Goal: Communication & Community: Answer question/provide support

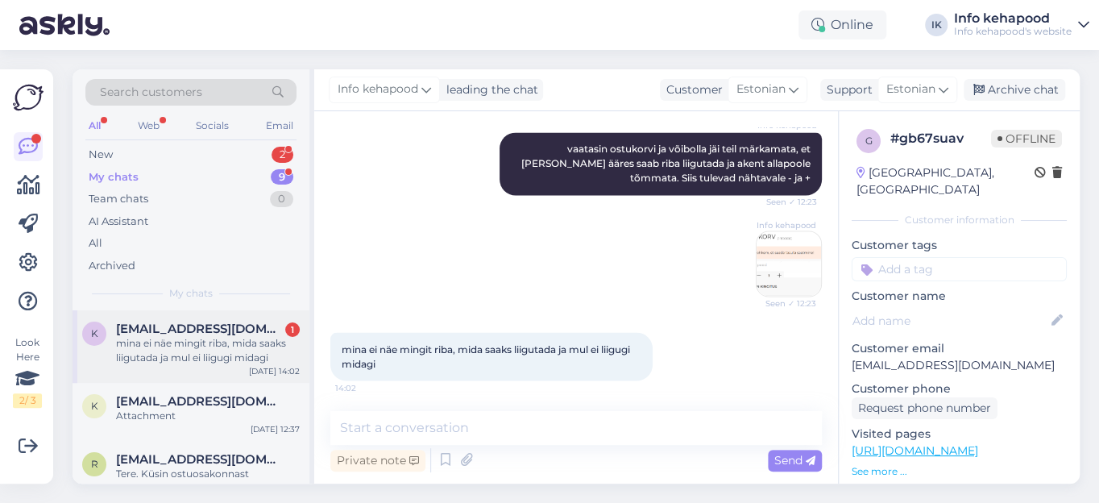
click at [160, 332] on span "[EMAIL_ADDRESS][DOMAIN_NAME]" at bounding box center [200, 329] width 168 height 15
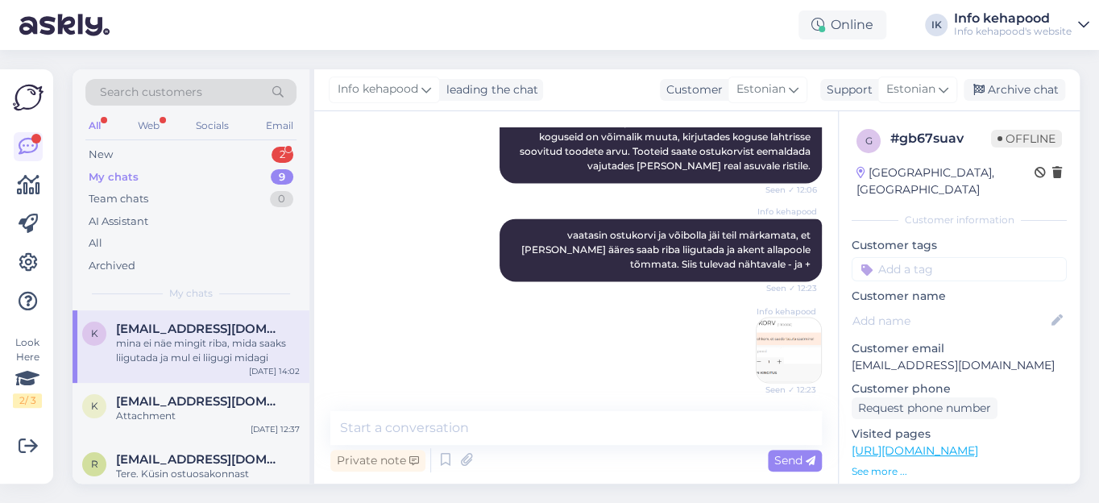
scroll to position [1431, 0]
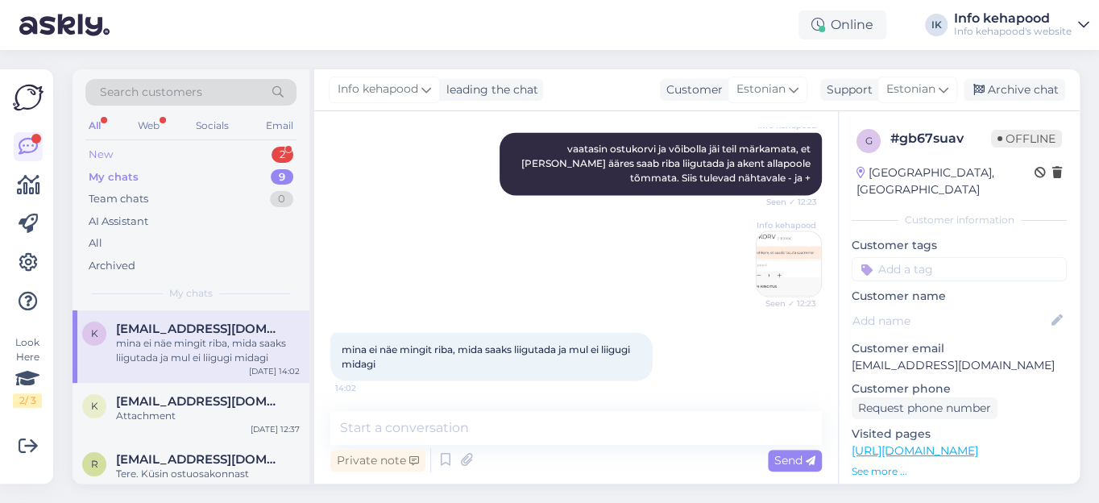
click at [106, 150] on div "New" at bounding box center [101, 155] width 24 height 16
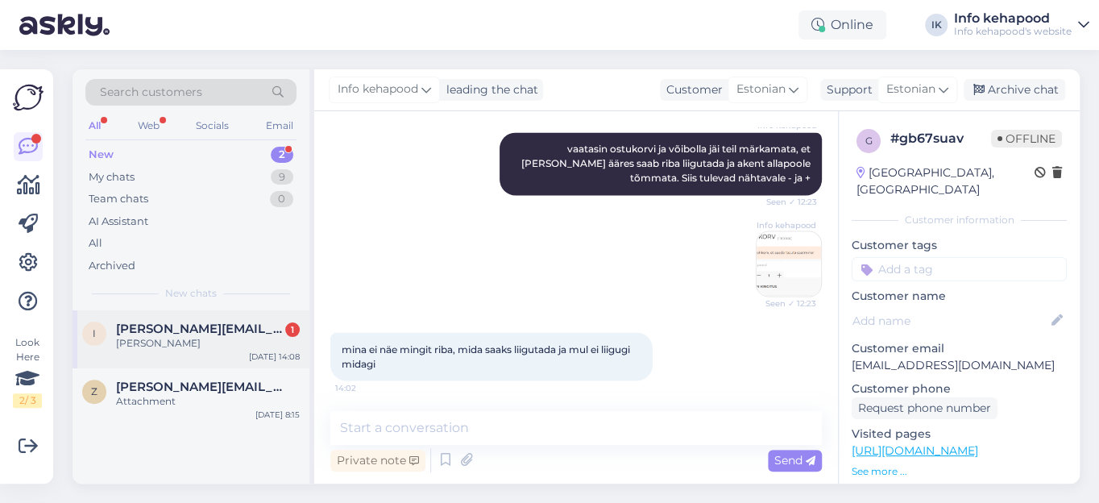
click at [188, 329] on span "[PERSON_NAME][EMAIL_ADDRESS][DOMAIN_NAME]" at bounding box center [200, 329] width 168 height 15
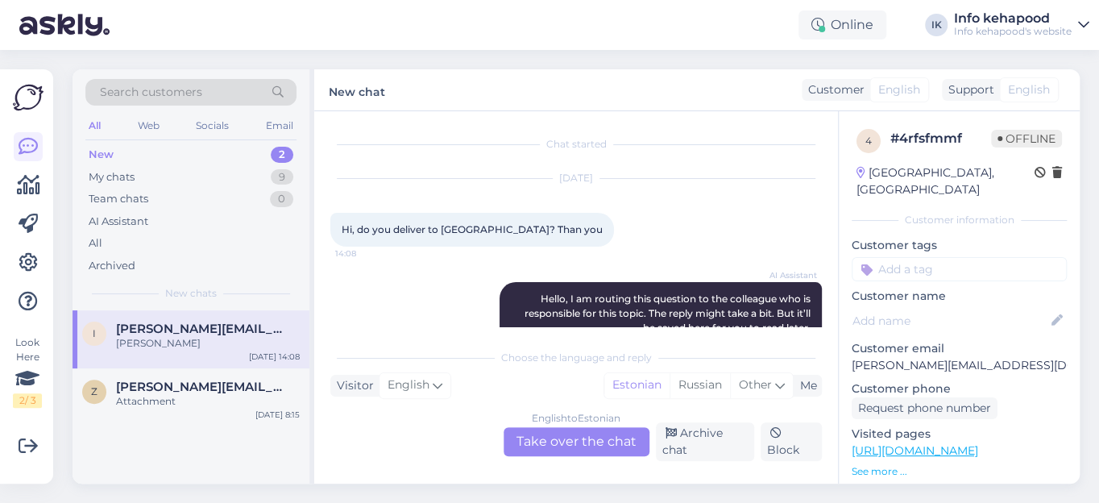
scroll to position [104, 0]
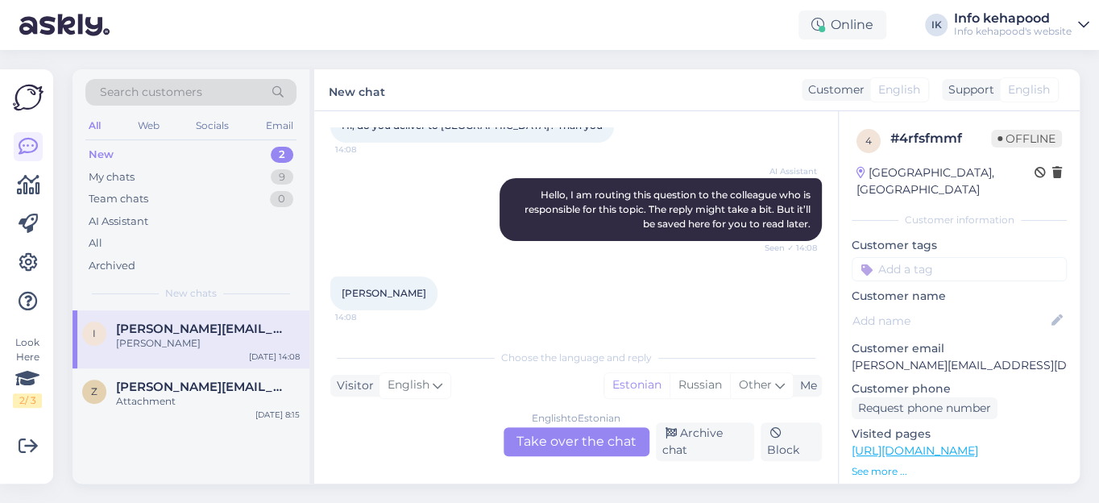
click at [102, 154] on div "New" at bounding box center [101, 155] width 25 height 16
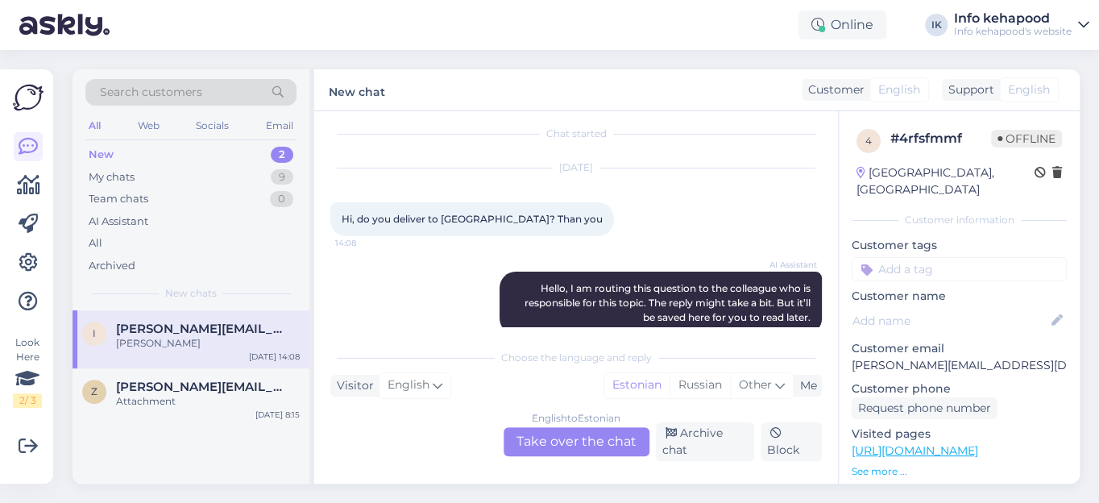
scroll to position [0, 0]
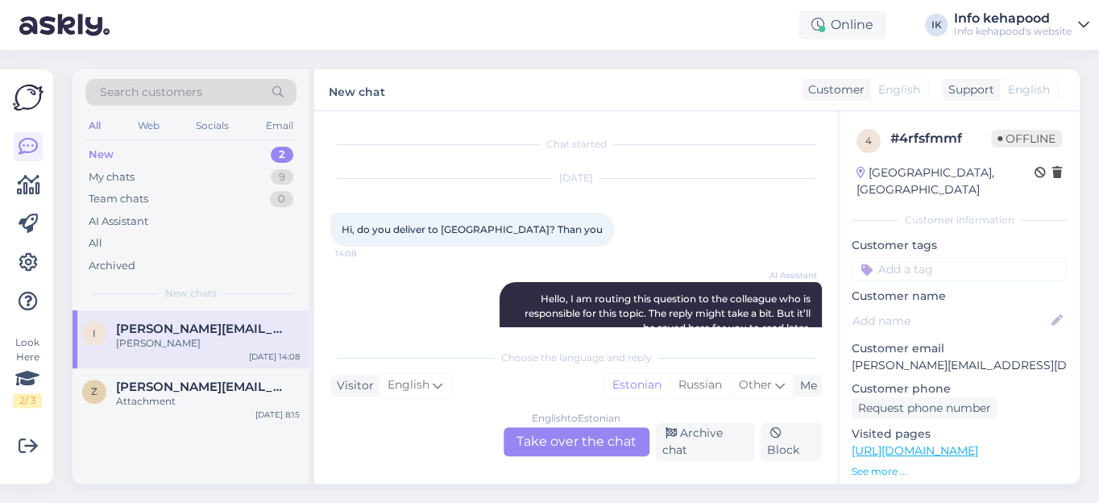
click at [108, 159] on div "New" at bounding box center [101, 155] width 25 height 16
click at [120, 176] on div "My chats" at bounding box center [112, 177] width 46 height 16
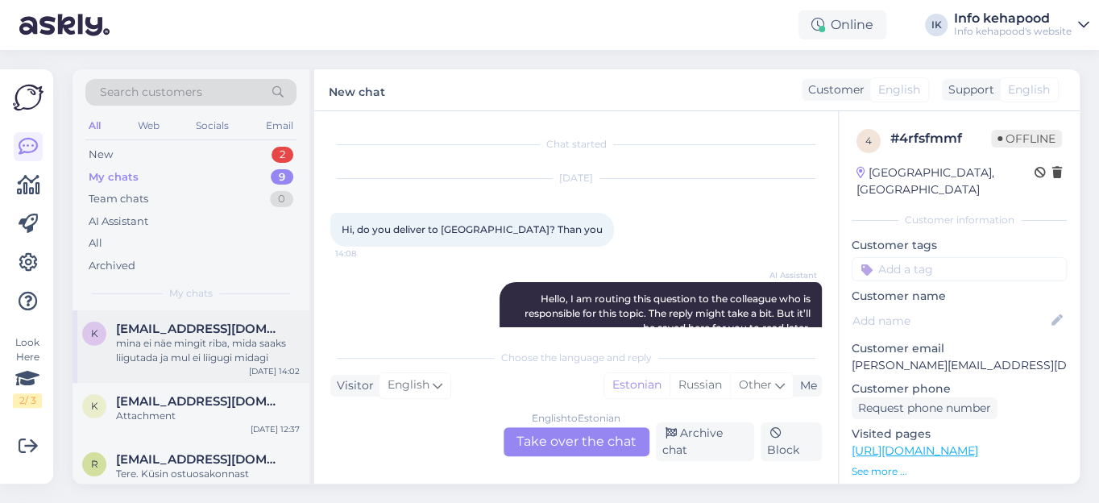
click at [245, 330] on span "[EMAIL_ADDRESS][DOMAIN_NAME]" at bounding box center [200, 329] width 168 height 15
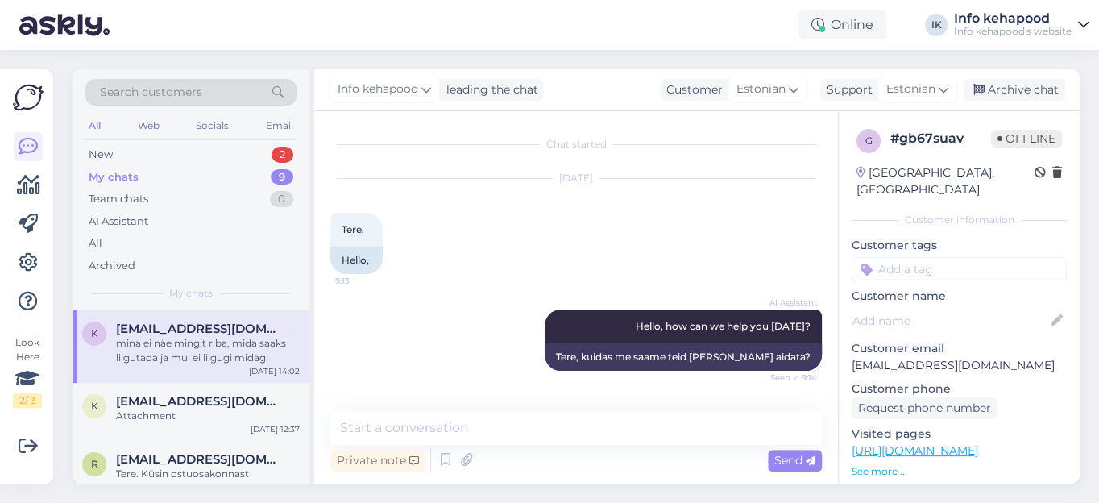
scroll to position [1431, 0]
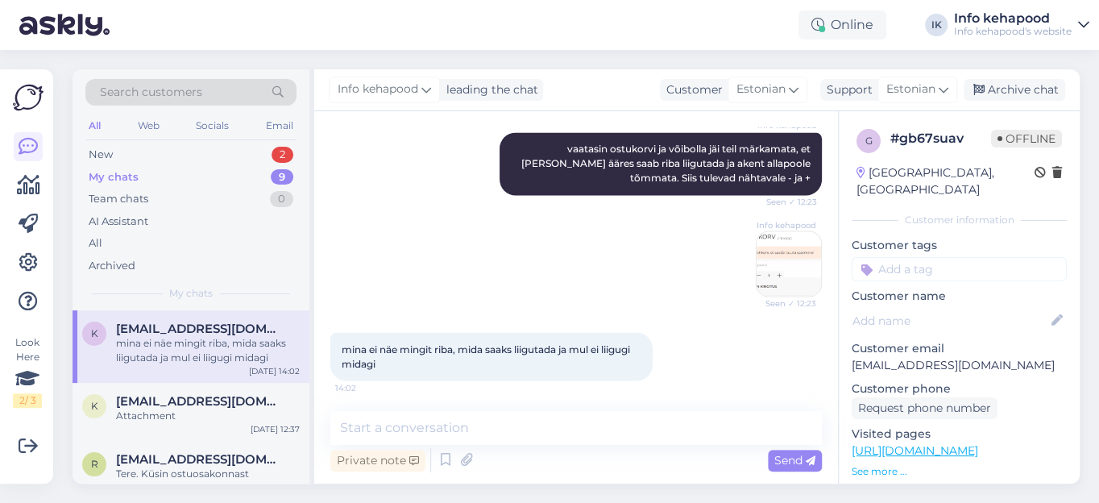
click at [791, 258] on img at bounding box center [789, 263] width 64 height 64
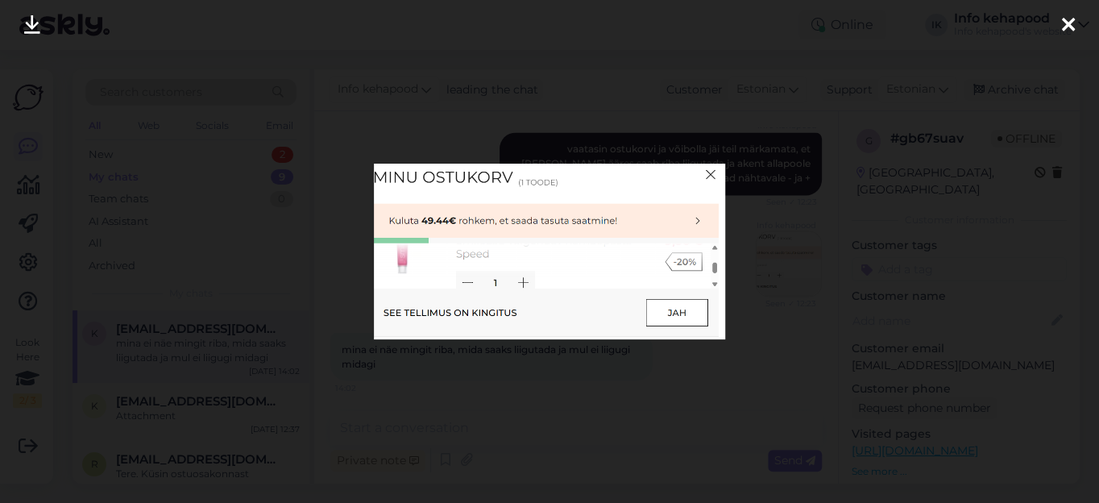
click at [754, 273] on div at bounding box center [549, 251] width 1099 height 503
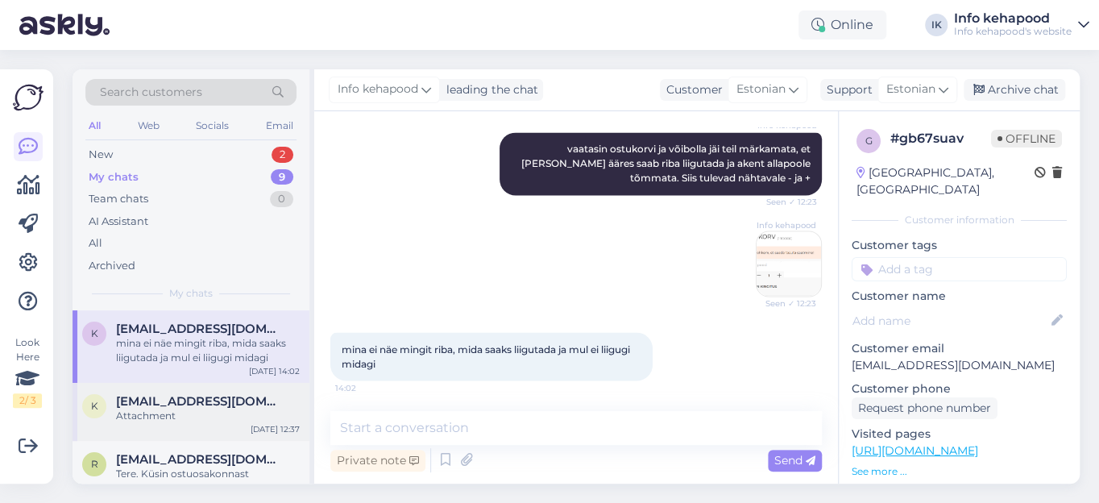
click at [188, 409] on div "Attachment" at bounding box center [208, 416] width 184 height 15
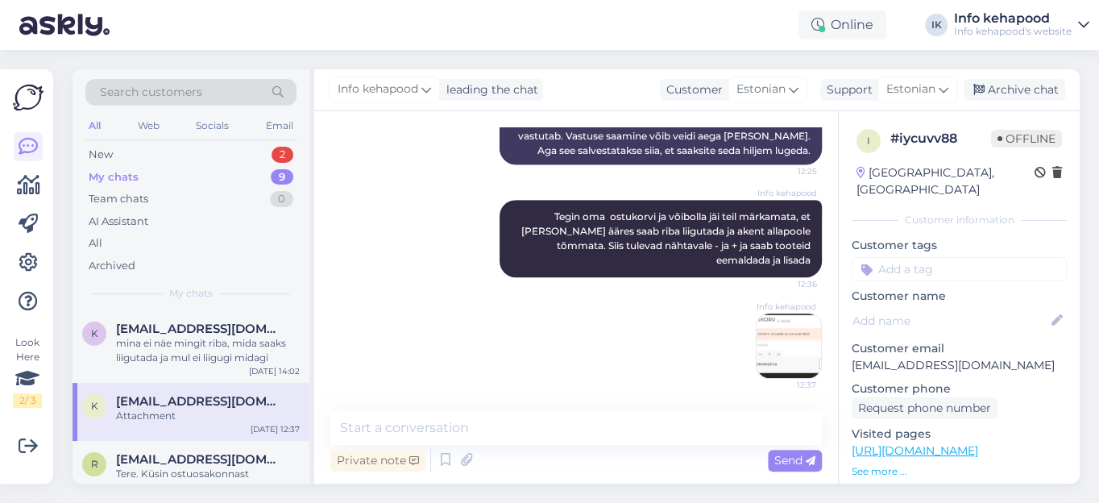
scroll to position [430, 0]
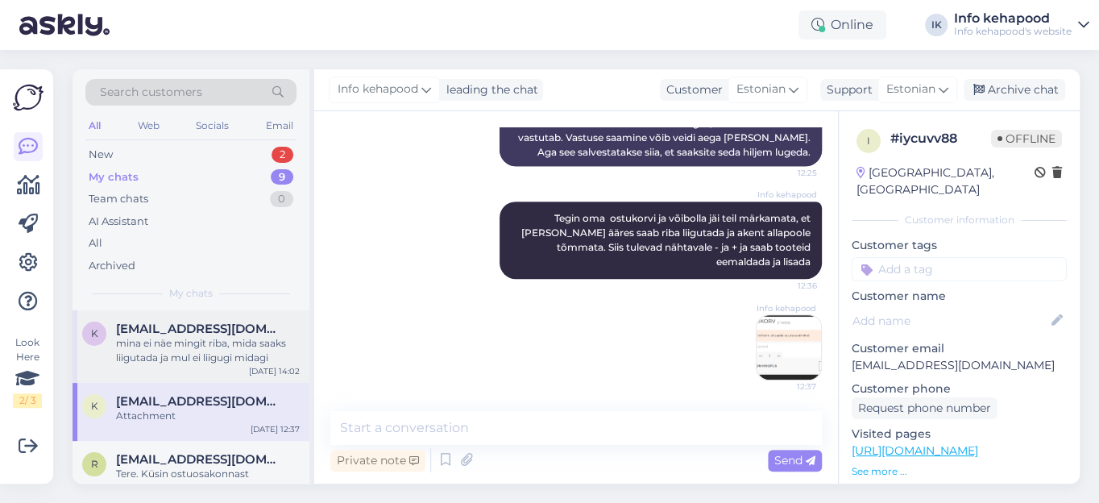
drag, startPoint x: 185, startPoint y: 357, endPoint x: 193, endPoint y: 355, distance: 8.2
click at [186, 357] on div "mina ei näe mingit riba, mida saaks liigutada ja mul ei liigugi midagi" at bounding box center [208, 350] width 184 height 29
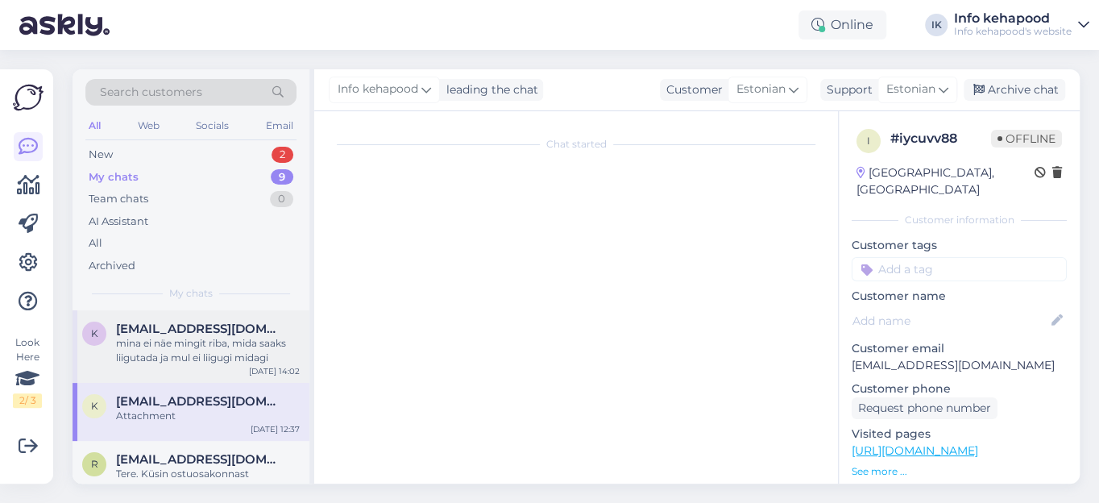
scroll to position [1431, 0]
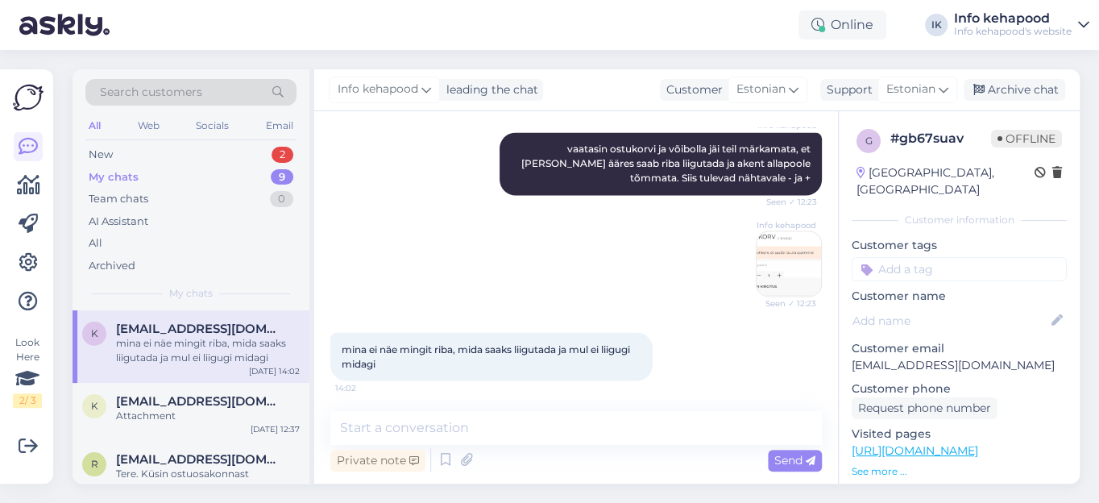
click at [779, 276] on img at bounding box center [789, 263] width 64 height 64
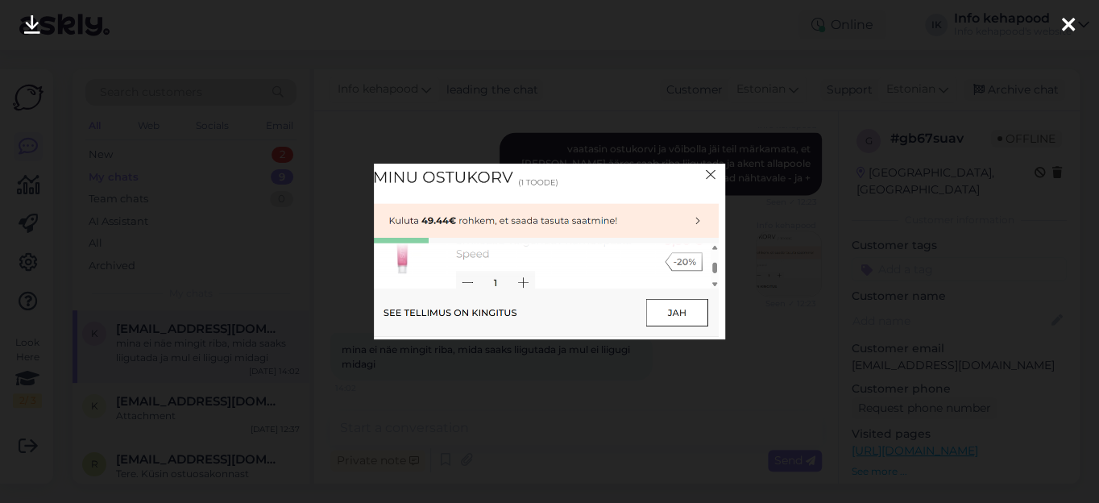
click at [1072, 23] on icon at bounding box center [1068, 25] width 13 height 21
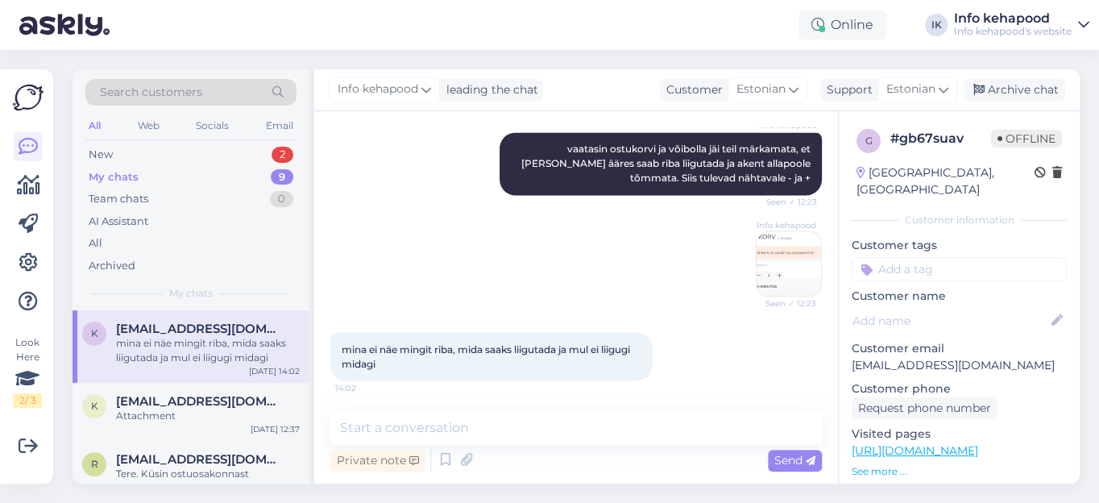
click at [782, 243] on img at bounding box center [789, 263] width 64 height 64
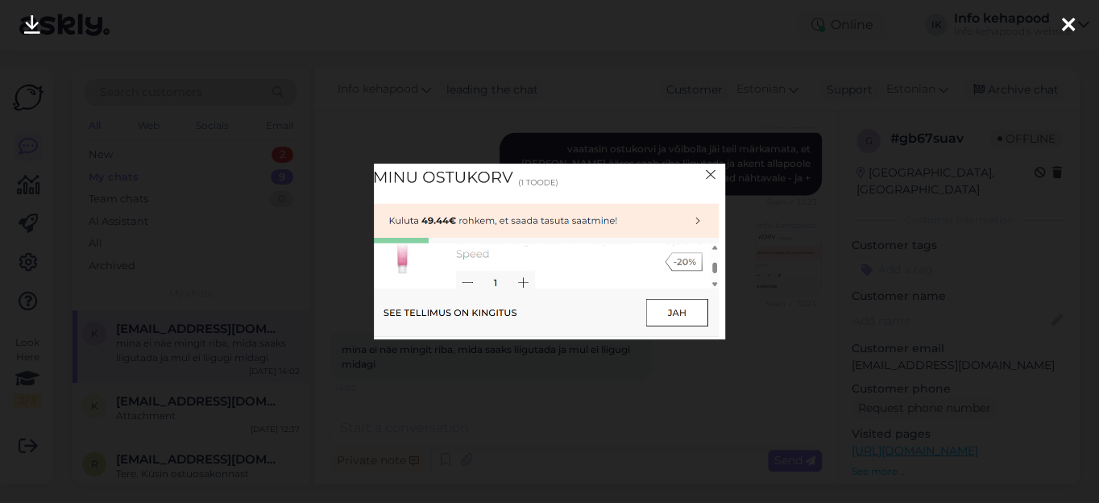
click at [1070, 26] on icon at bounding box center [1068, 25] width 13 height 21
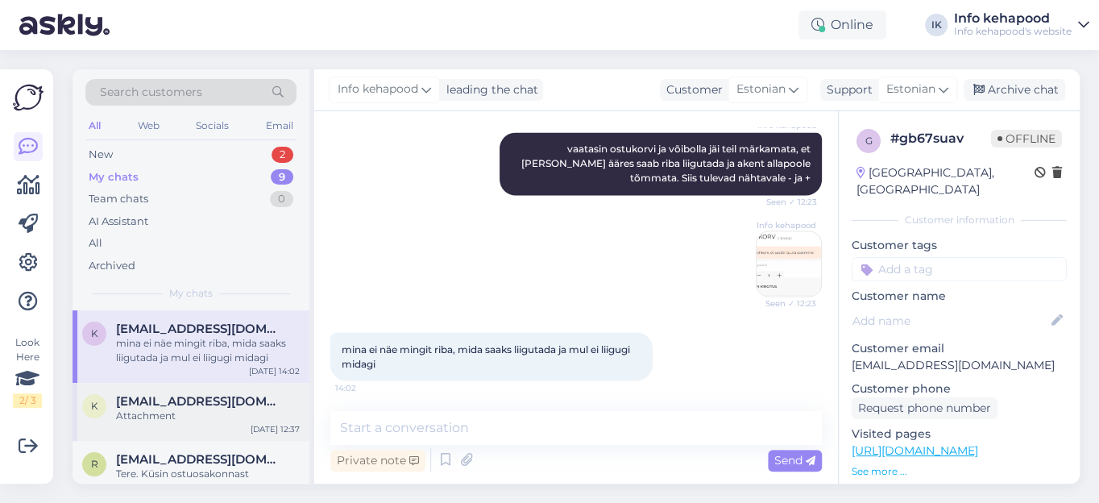
click at [219, 405] on span "[EMAIL_ADDRESS][DOMAIN_NAME]" at bounding box center [200, 401] width 168 height 15
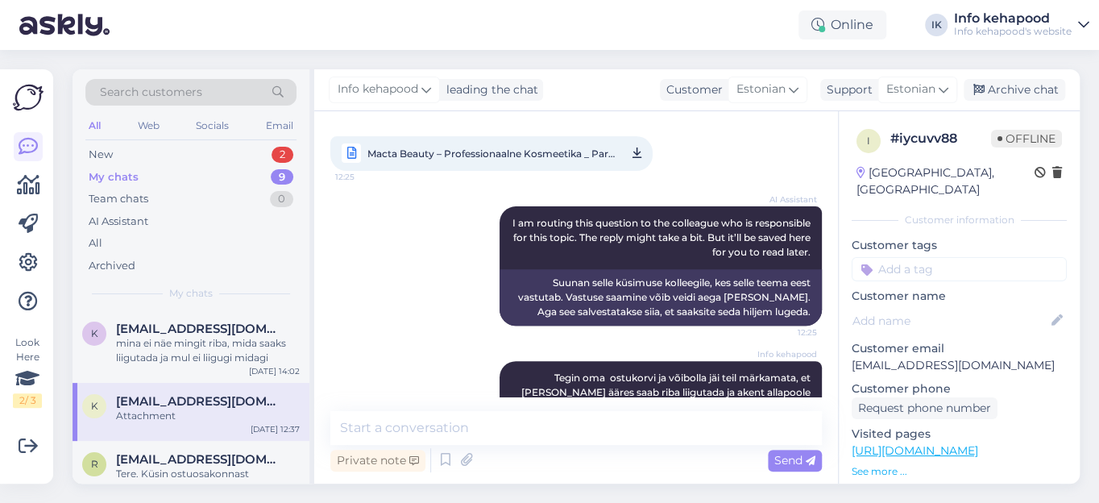
scroll to position [430, 0]
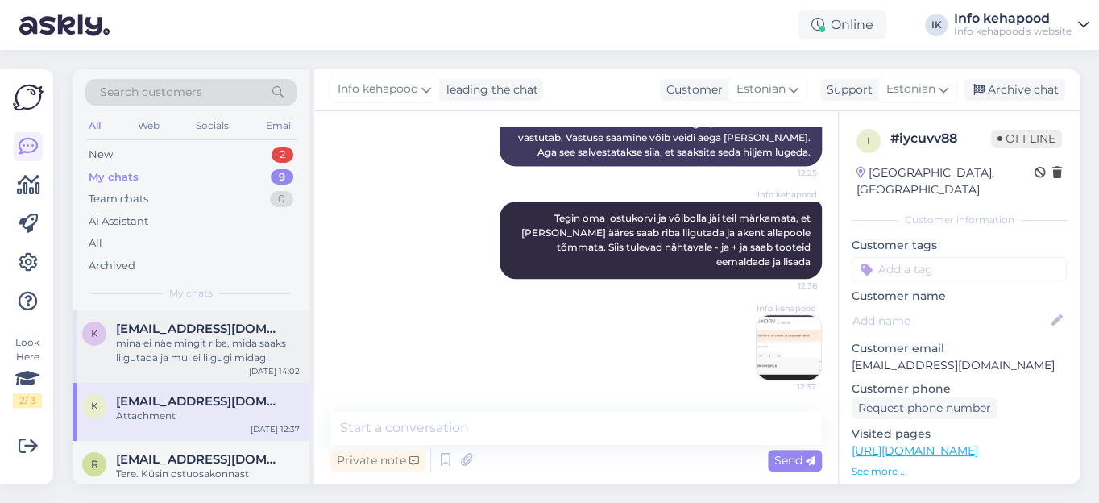
click at [247, 347] on div "mina ei näe mingit riba, mida saaks liigutada ja mul ei liigugi midagi" at bounding box center [208, 350] width 184 height 29
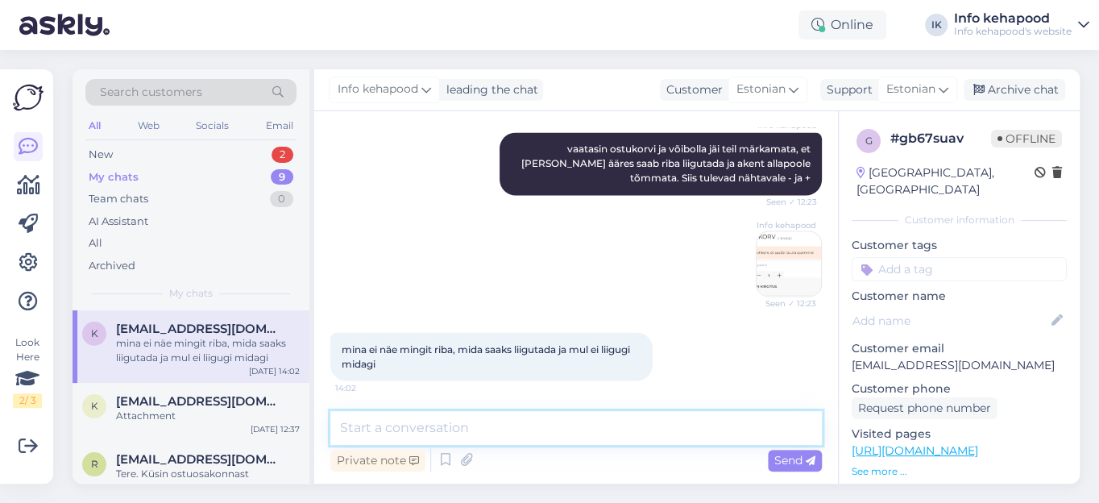
click at [466, 426] on textarea at bounding box center [576, 428] width 492 height 34
type textarea "Kahjuks see"
click at [229, 406] on span "[EMAIL_ADDRESS][DOMAIN_NAME]" at bounding box center [200, 401] width 168 height 15
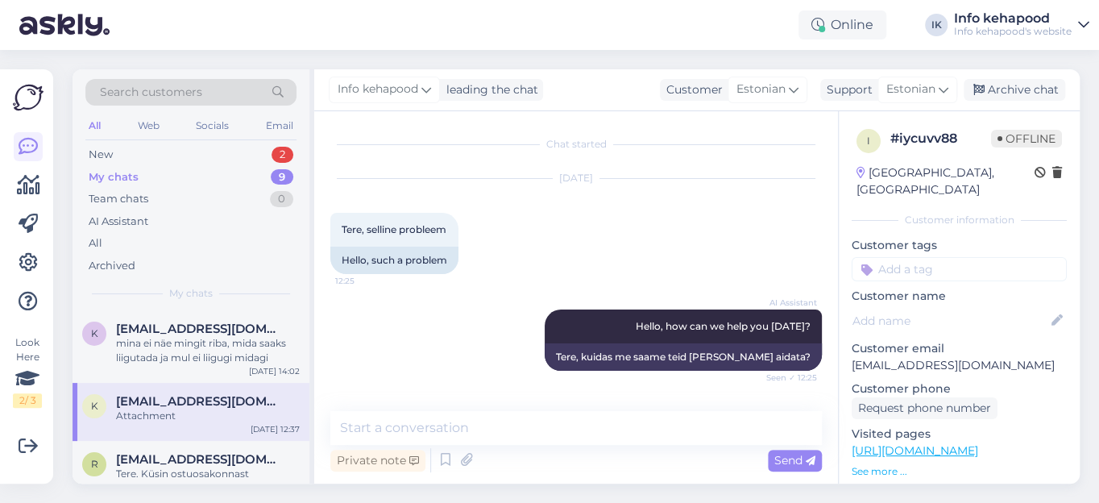
scroll to position [219, 0]
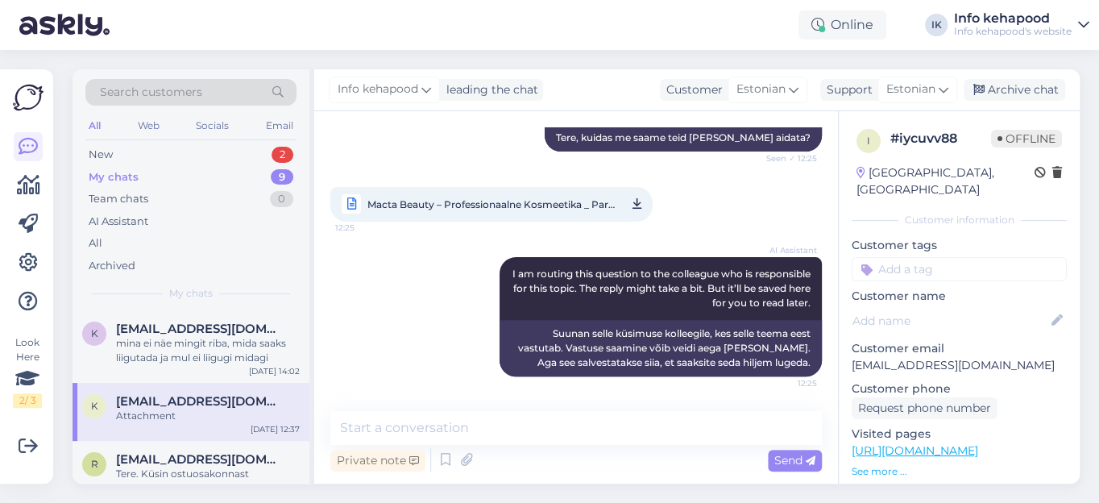
click at [469, 203] on span "Macta Beauty – Professionaalne Kosmeetika _ Parfüümid e-poes.html" at bounding box center [490, 204] width 247 height 20
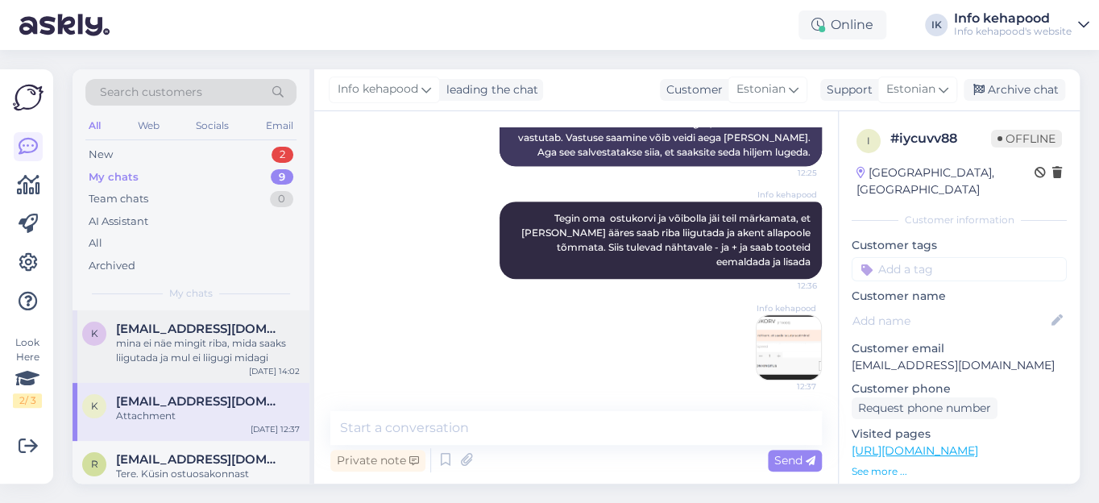
click at [225, 343] on div "mina ei näe mingit riba, mida saaks liigutada ja mul ei liigugi midagi" at bounding box center [208, 350] width 184 height 29
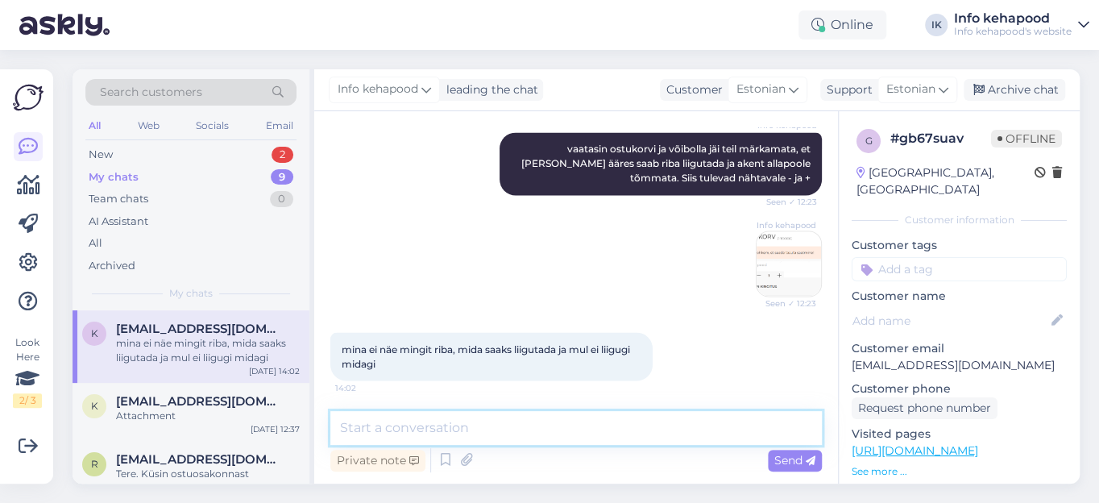
click at [373, 426] on textarea at bounding box center [576, 428] width 492 height 34
type textarea "Kahjuks"
click at [224, 401] on span "[EMAIL_ADDRESS][DOMAIN_NAME]" at bounding box center [200, 401] width 168 height 15
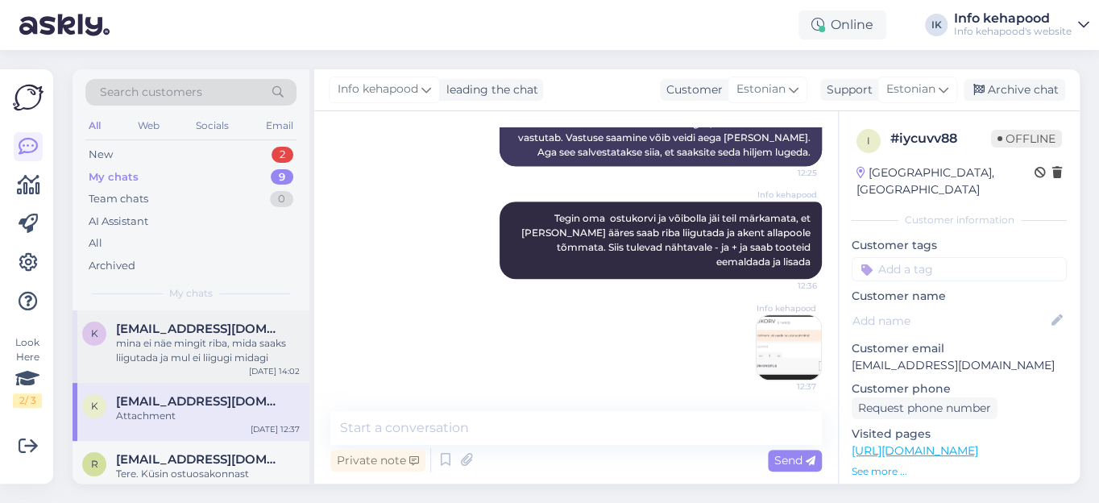
click at [196, 350] on div "mina ei näe mingit riba, mida saaks liigutada ja mul ei liigugi midagi" at bounding box center [208, 350] width 184 height 29
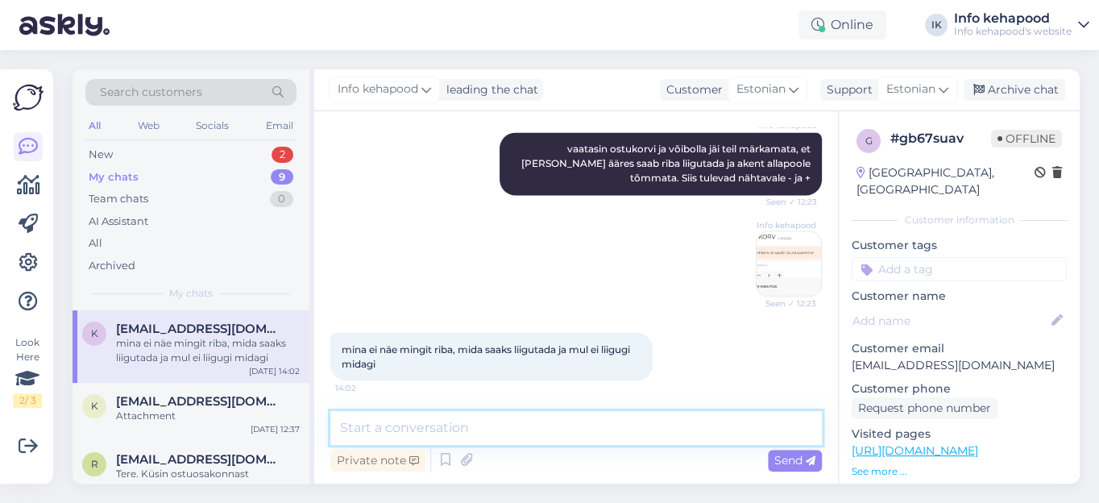
click at [384, 426] on textarea at bounding box center [576, 428] width 492 height 34
click at [409, 430] on textarea "Kahjuks selle lehekülje peal, mis te saatsite" at bounding box center [576, 428] width 492 height 34
click at [472, 425] on textarea "Kahjuks see lehekülje peal, mis te saatsite" at bounding box center [576, 428] width 492 height 34
click at [397, 426] on textarea "Kahjuks see leheküljge peal, mis te saatsite" at bounding box center [576, 428] width 492 height 34
drag, startPoint x: 472, startPoint y: 430, endPoint x: 521, endPoint y: 413, distance: 52.3
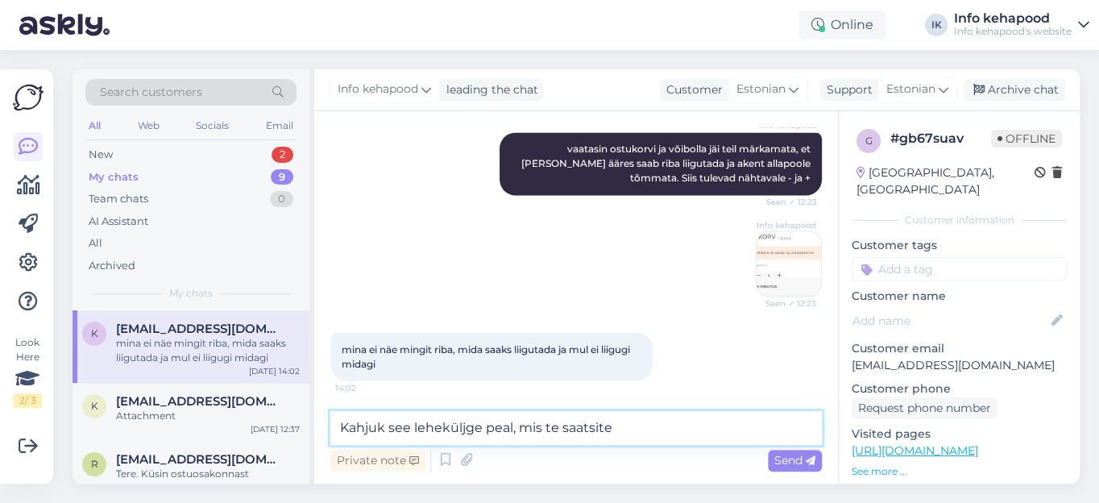
click at [473, 430] on textarea "Kahjuk see leheküljge peal, mis te saatsite" at bounding box center [576, 428] width 492 height 34
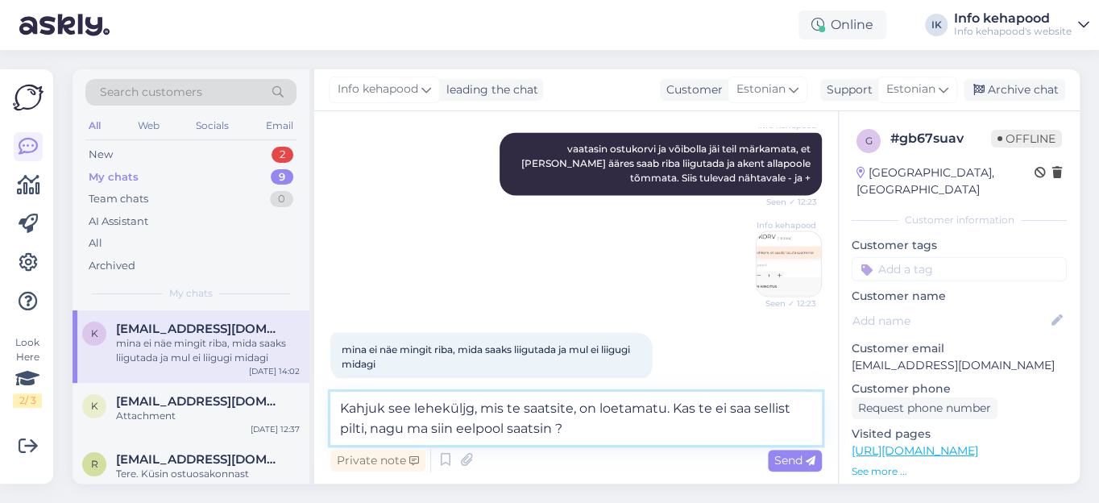
click at [752, 407] on textarea "Kahjuk see leheküljg, mis te saatsite, on loetamatu. Kas te ei saa sellist pilt…" at bounding box center [576, 418] width 492 height 53
click at [477, 429] on textarea "Kahjuk see leheküljg, mis te saatsite, on loetamatu. Kas te ei saa ostukorvist …" at bounding box center [576, 418] width 492 height 53
click at [729, 426] on textarea "Kahjuk see leheküljg, mis te saatsite, on loetamatu. Kas te ei saa ostukorvist …" at bounding box center [576, 418] width 492 height 53
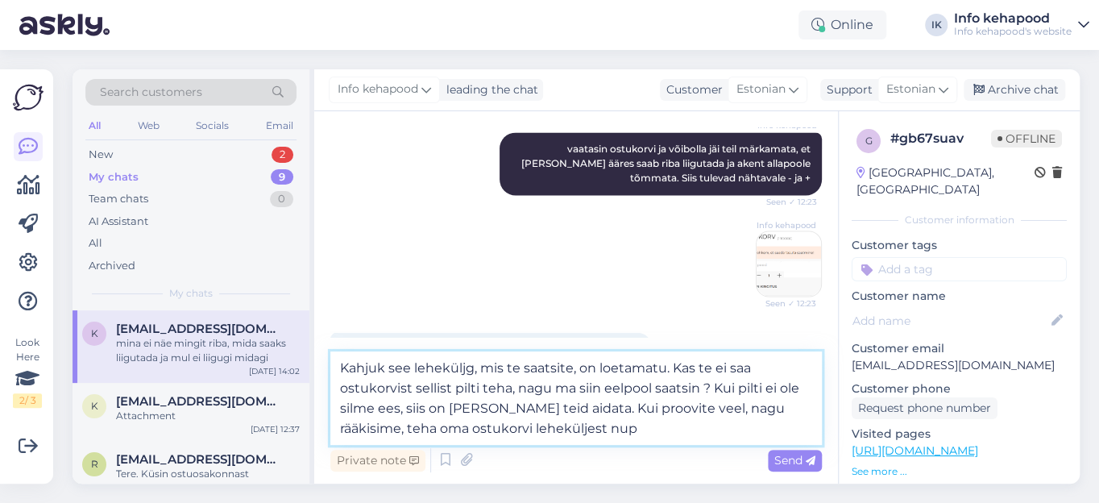
click at [338, 426] on textarea "Kahjuk see leheküljg, mis te saatsite, on loetamatu. Kas te ei saa ostukorvist …" at bounding box center [576, 397] width 492 height 93
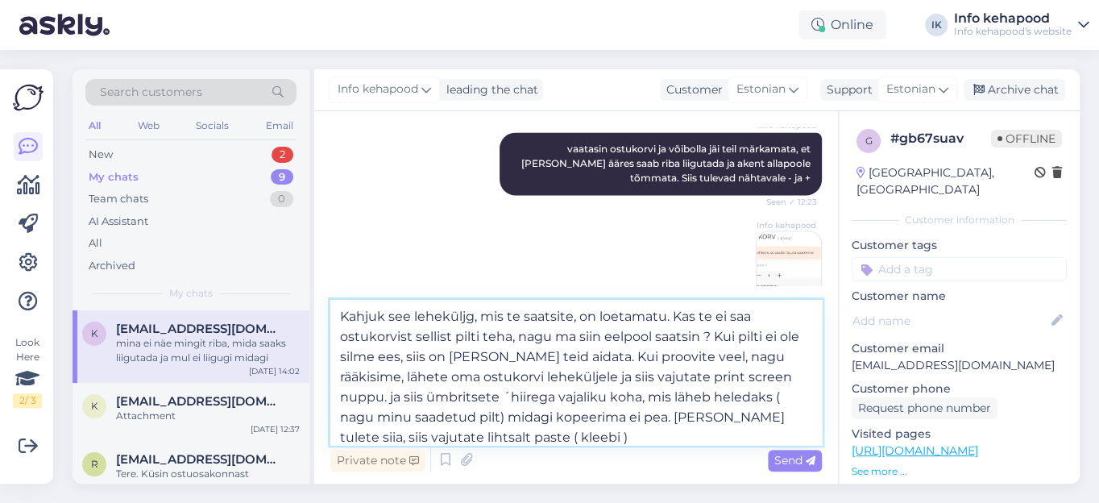
click at [384, 314] on textarea "Kahjuk see leheküljg, mis te saatsite, on loetamatu. Kas te ei saa ostukorvist …" at bounding box center [576, 372] width 492 height 145
click at [471, 312] on textarea "Kahjuks see leheküljg, mis te saatsite, on loetamatu. Kas te ei saa ostukorvist…" at bounding box center [576, 372] width 492 height 145
drag, startPoint x: 716, startPoint y: 316, endPoint x: 731, endPoint y: 318, distance: 14.6
click at [716, 318] on textarea "Kahjuks see lehekülg, mis te saatsite, on loetamatu. Kas te ei saa ostukorvist …" at bounding box center [576, 372] width 492 height 145
click at [445, 335] on textarea "Kahjuks see lehekülg, mis te saatsite, on loetamatu. Kas te saaksite ostukorvis…" at bounding box center [576, 372] width 492 height 145
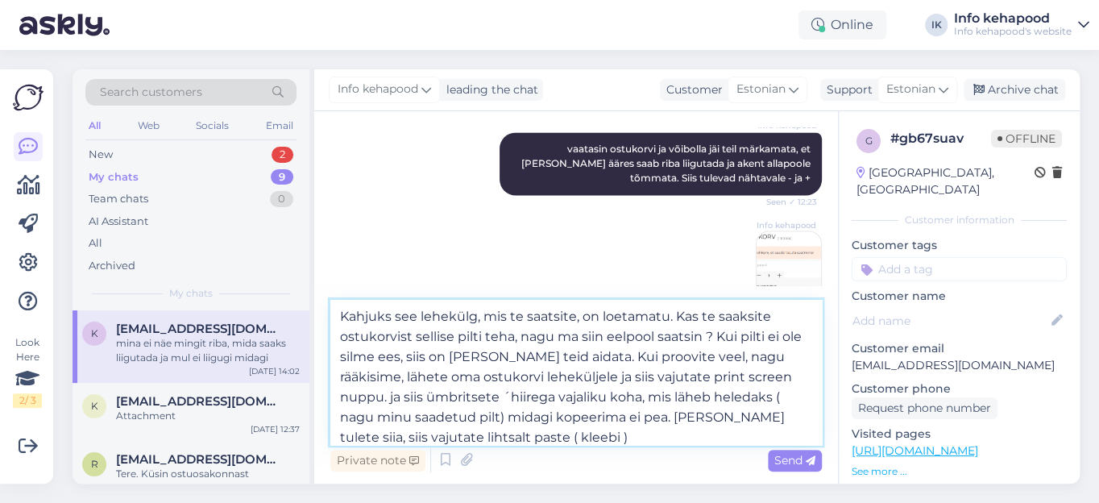
click at [716, 316] on textarea "Kahjuks see lehekülg, mis te saatsite, on loetamatu. Kas te saaksite ostukorvis…" at bounding box center [576, 372] width 492 height 145
click at [500, 335] on textarea "Kahjuks see lehekülg, mis te saatsite, on loetamatu. Kas te prooviksite veel os…" at bounding box center [576, 372] width 492 height 145
click at [104, 155] on div "New" at bounding box center [101, 155] width 24 height 16
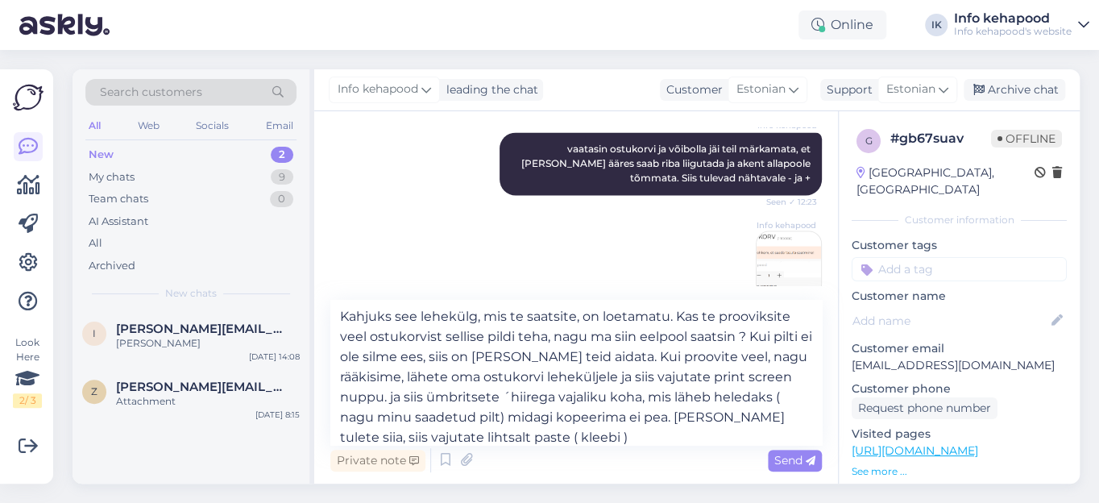
click at [98, 152] on div "New" at bounding box center [101, 155] width 25 height 16
click at [119, 177] on div "My chats" at bounding box center [112, 177] width 46 height 16
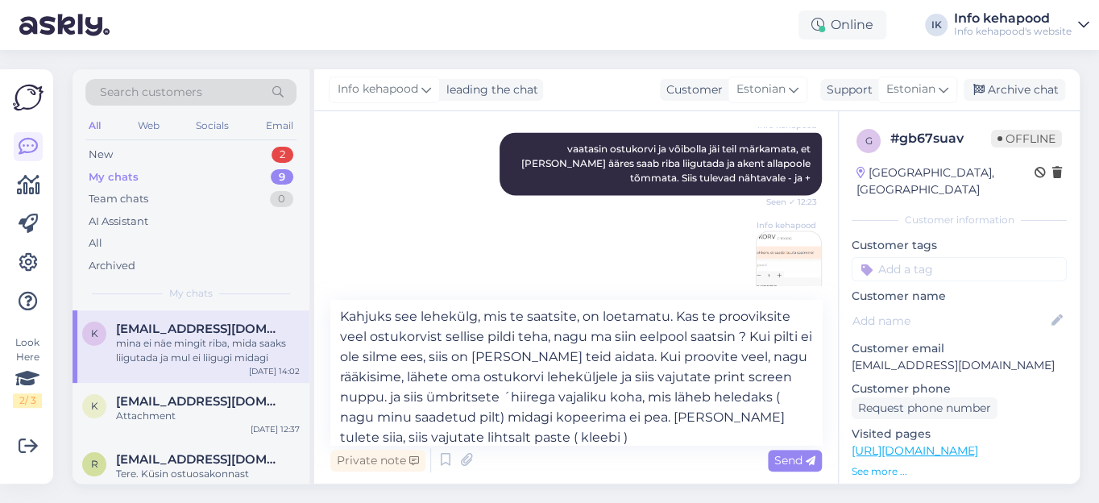
click at [131, 177] on div "My chats" at bounding box center [114, 177] width 50 height 16
click at [509, 394] on textarea "Kahjuks see lehekülg, mis te saatsite, on loetamatu. Kas te prooviksite veel os…" at bounding box center [576, 372] width 492 height 145
type textarea "Kahjuks see lehekülg, mis te saatsite, on loetamatu. Kas te prooviksite veel os…"
click at [799, 459] on span "Send" at bounding box center [794, 460] width 41 height 15
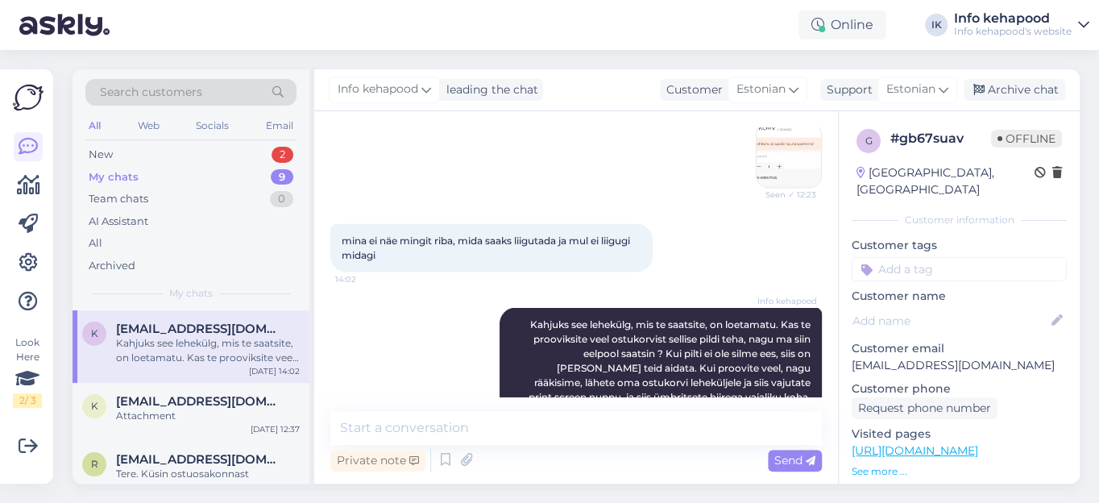
scroll to position [1455, 0]
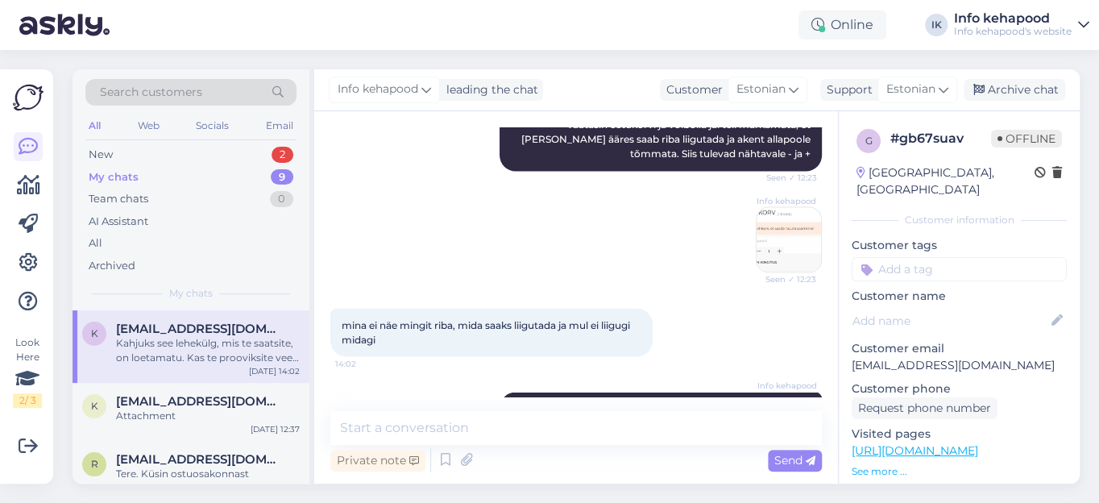
click at [777, 235] on img at bounding box center [789, 239] width 64 height 64
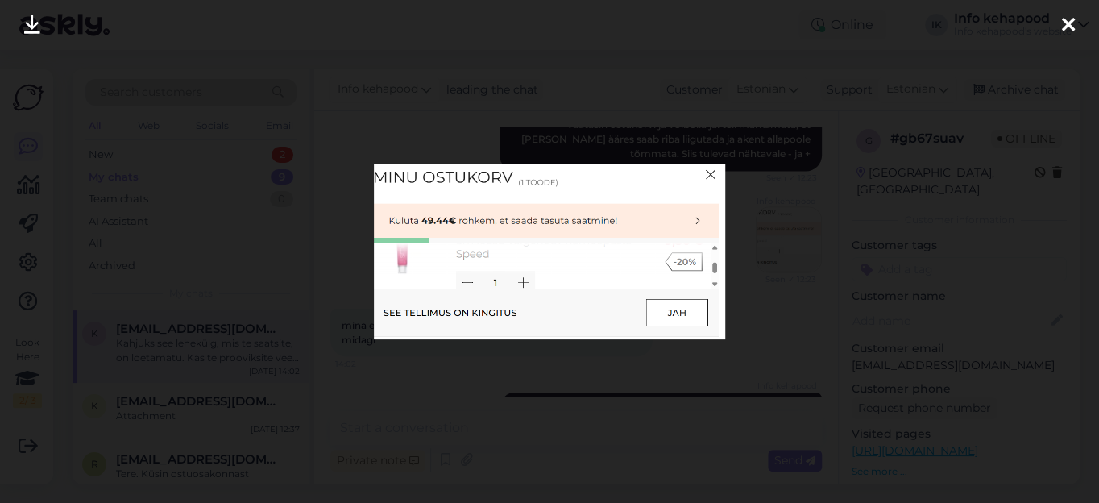
click at [1072, 27] on icon at bounding box center [1068, 25] width 13 height 21
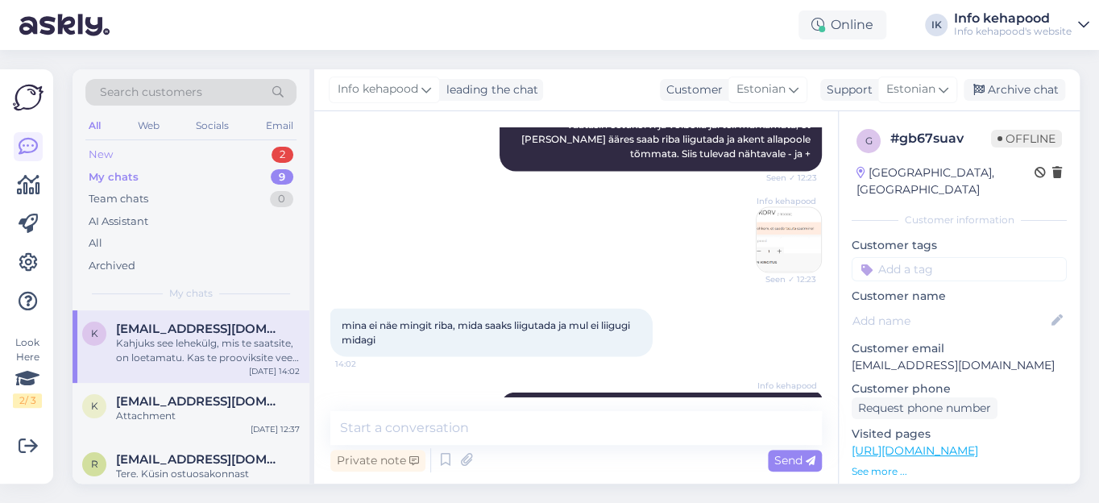
click at [192, 154] on div "New 2" at bounding box center [190, 154] width 211 height 23
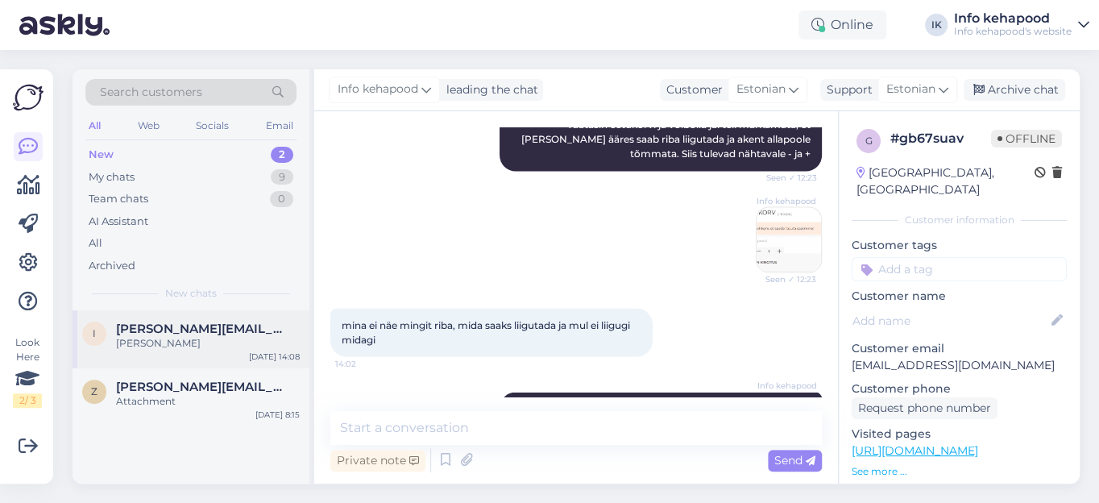
click at [202, 331] on span "[PERSON_NAME][EMAIL_ADDRESS][DOMAIN_NAME]" at bounding box center [200, 329] width 168 height 15
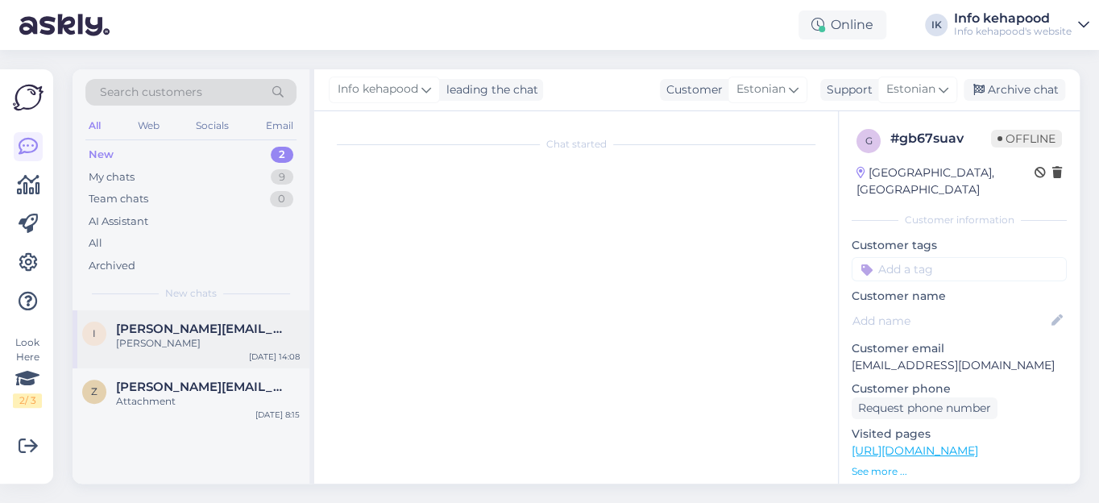
scroll to position [105, 0]
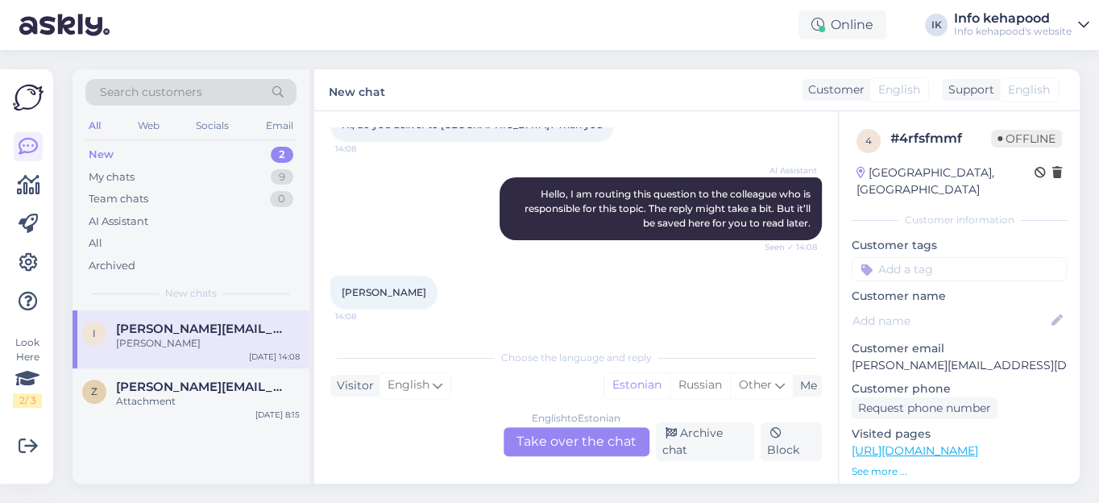
click at [571, 439] on div "English to Estonian Take over the chat" at bounding box center [577, 441] width 146 height 29
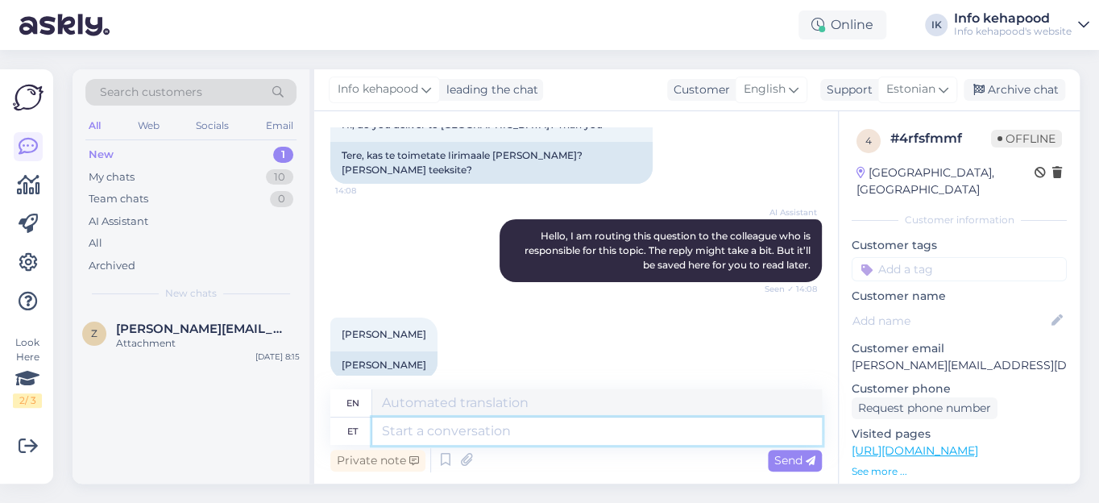
click at [428, 433] on textarea at bounding box center [597, 430] width 450 height 27
type textarea "Tere"
type textarea "Hello"
type textarea "Tere."
type textarea "Hello."
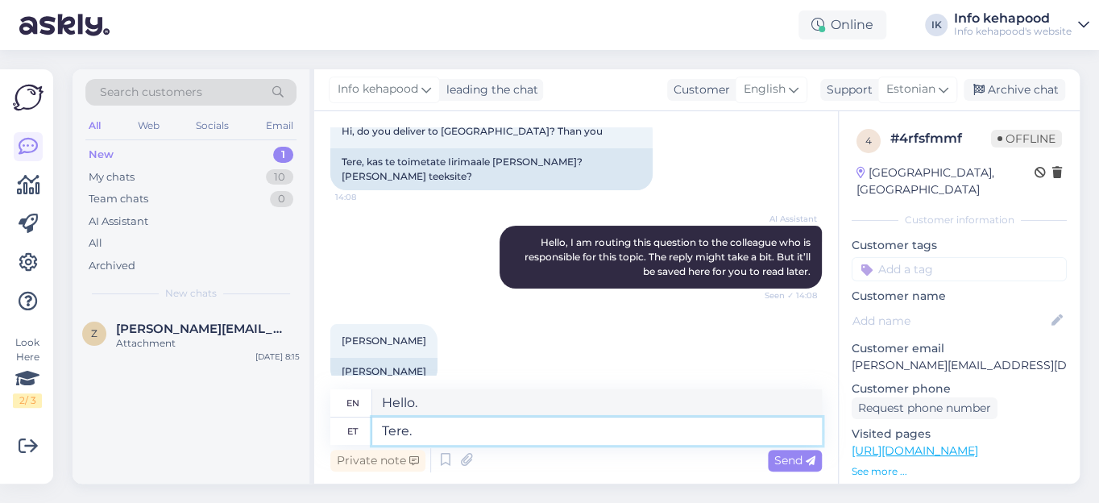
scroll to position [125, 0]
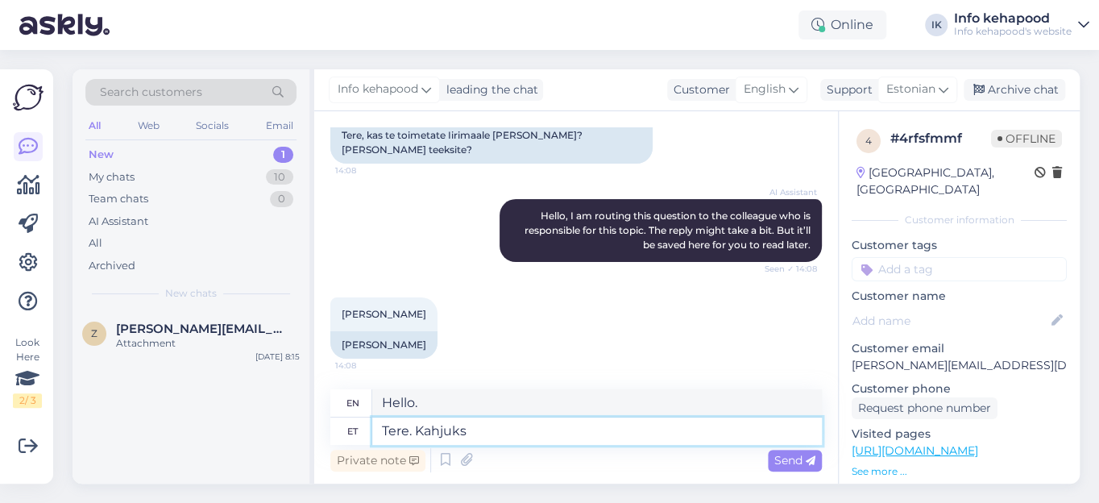
type textarea "Tere. Kahjuks m"
type textarea "Hello. Unfortunately"
type textarea "Tere. Kahjuks me"
type textarea "Hello. Unfortunately we"
type textarea "Tere. Kahjuks me Iirimaale"
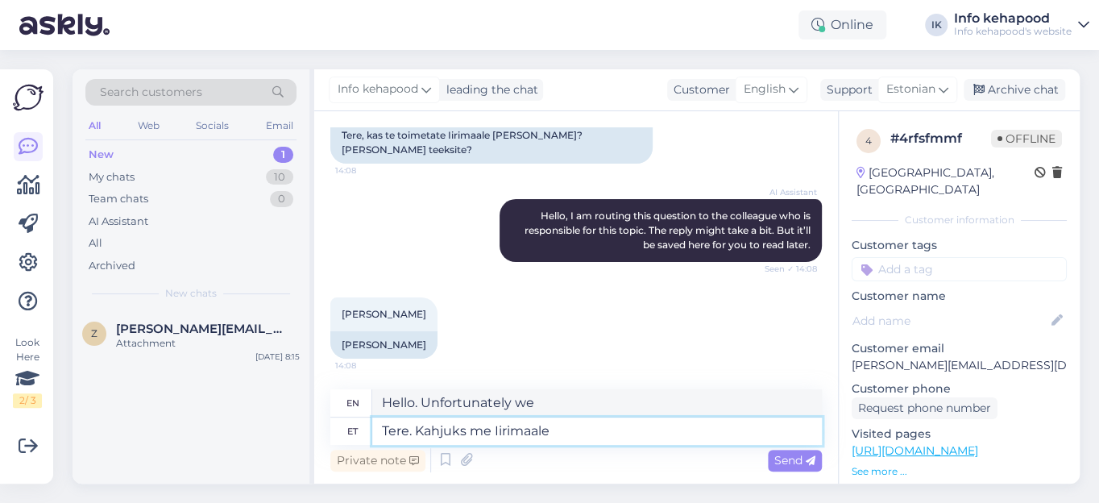
type textarea "Hello. Unfortunately we are in [GEOGRAPHIC_DATA]."
type textarea "Tere. Kahjuks me Iirimaale ei"
type textarea "Hello. Unfortunately we do not ship to [GEOGRAPHIC_DATA]."
type textarea "Tere. Kahjuks me Iirimaale [PERSON_NAME]."
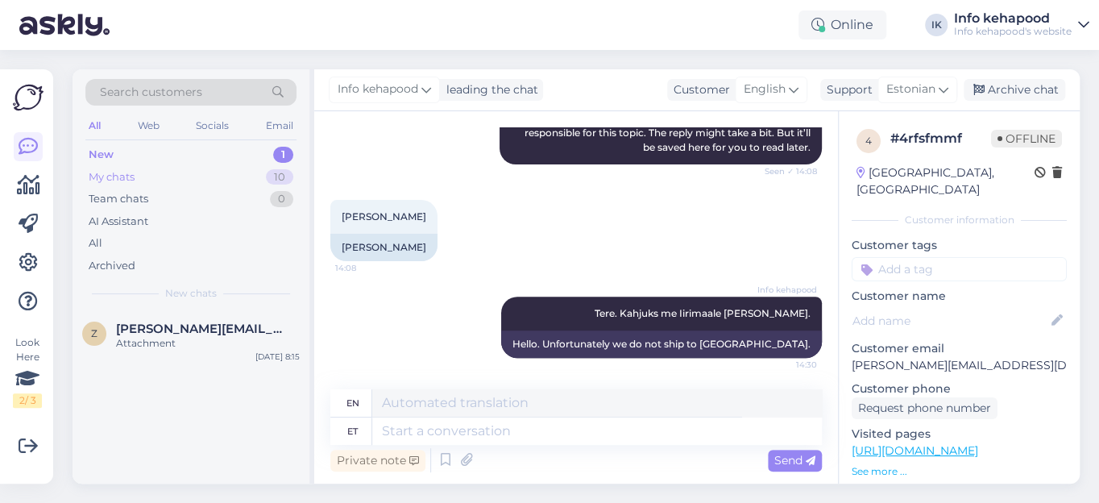
click at [110, 181] on div "My chats" at bounding box center [112, 177] width 46 height 16
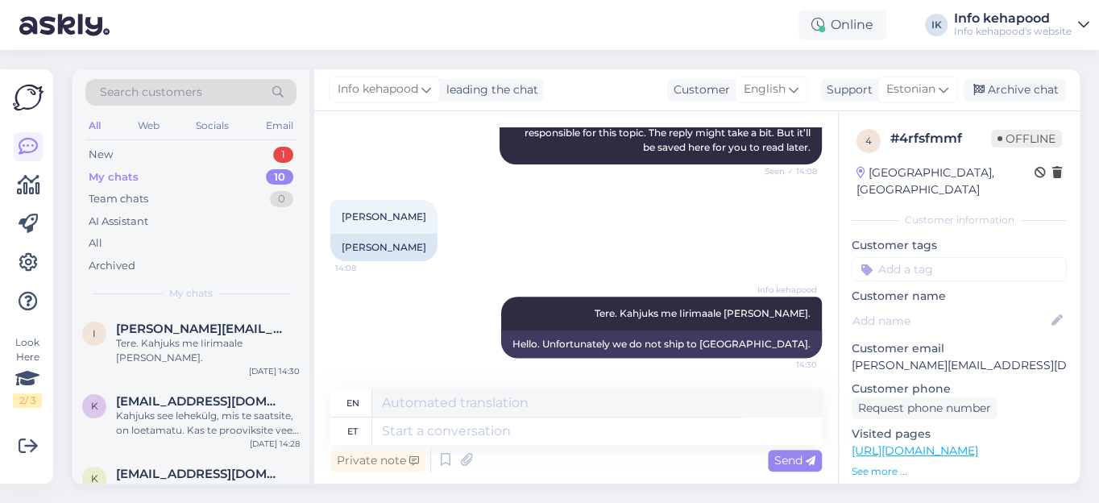
click at [117, 173] on div "My chats" at bounding box center [114, 177] width 50 height 16
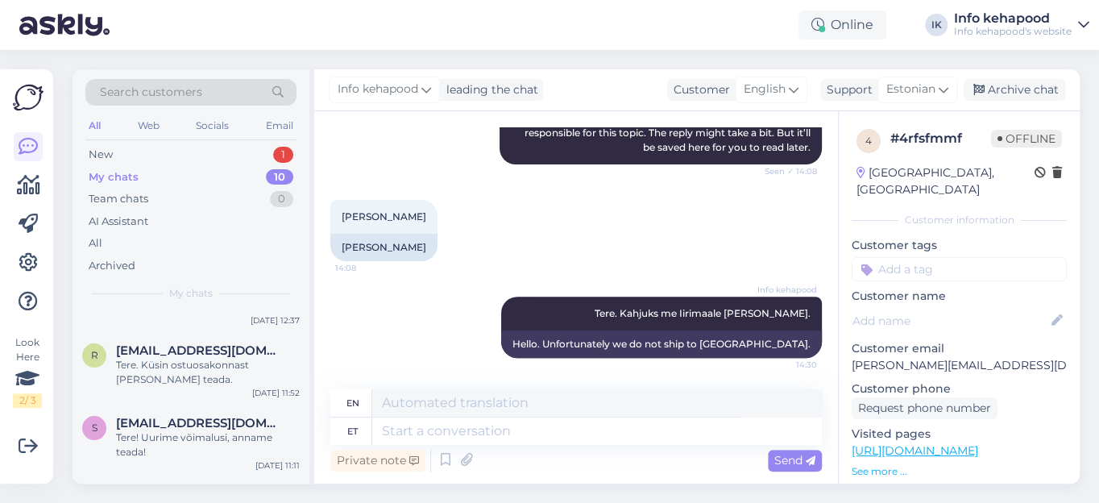
scroll to position [219, 0]
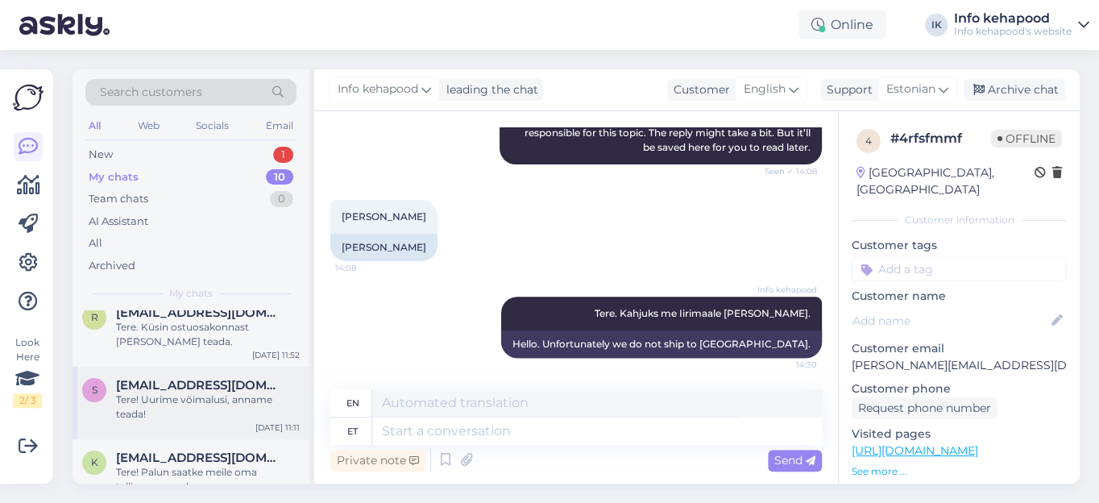
click at [207, 392] on div "Tere! Uurime võimalusi, anname teada!" at bounding box center [208, 406] width 184 height 29
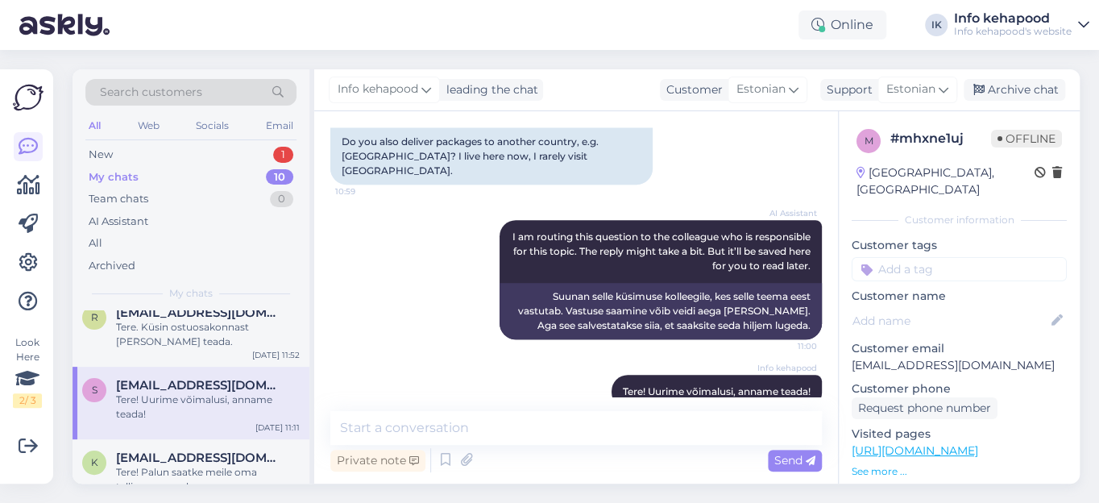
scroll to position [146, 0]
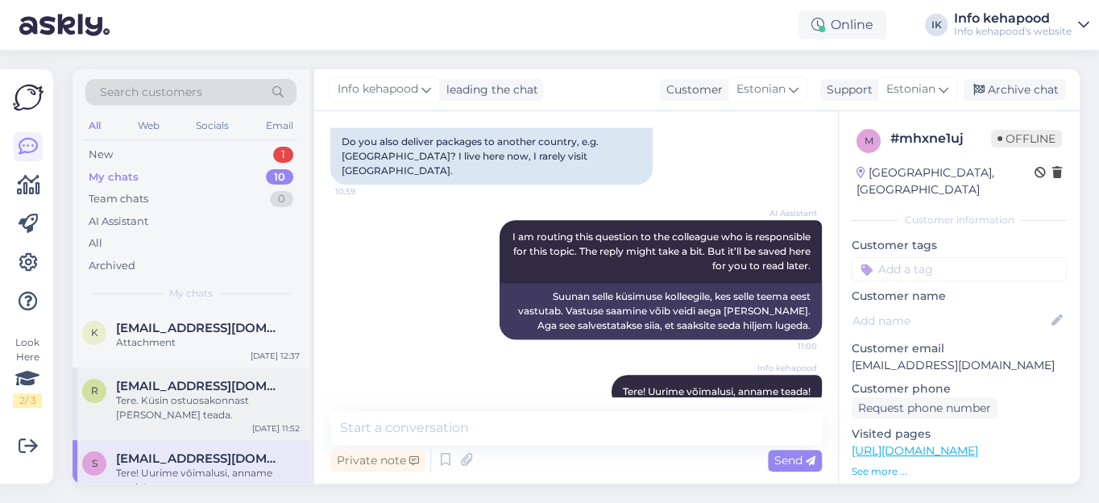
click at [176, 393] on div "Tere. Küsin ostuosakonnast [PERSON_NAME] teada." at bounding box center [208, 407] width 184 height 29
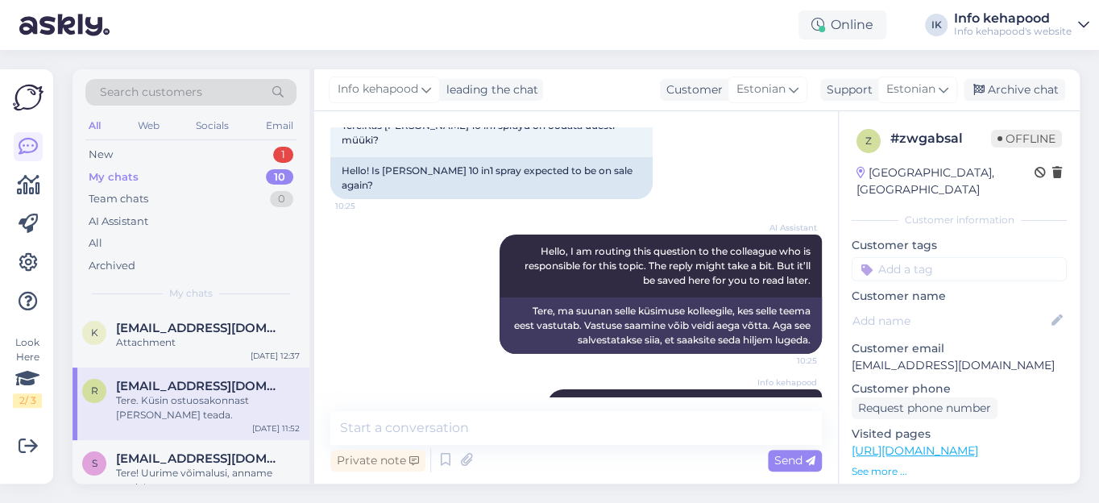
scroll to position [0, 0]
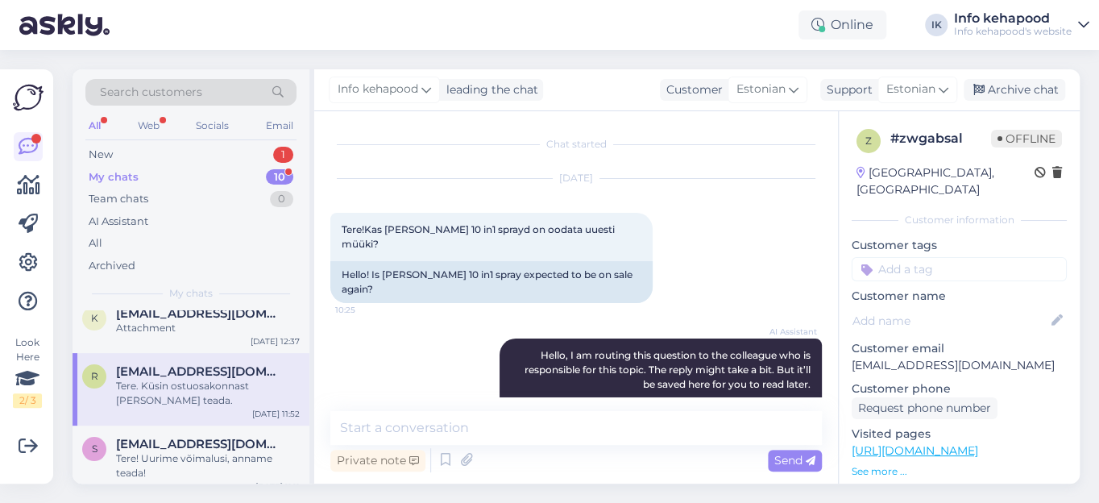
click at [112, 175] on div "My chats" at bounding box center [114, 177] width 50 height 16
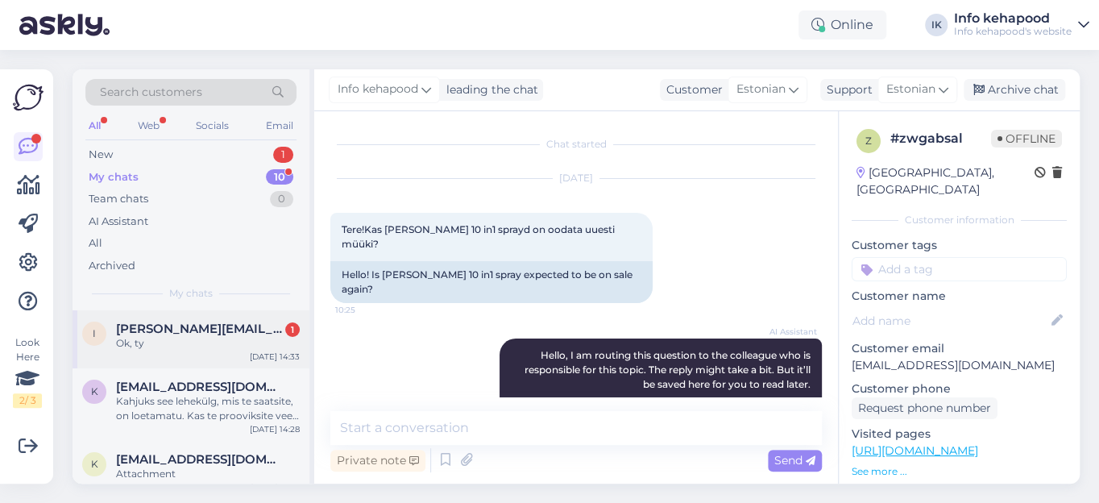
click at [139, 346] on div "Ok, ty" at bounding box center [208, 343] width 184 height 15
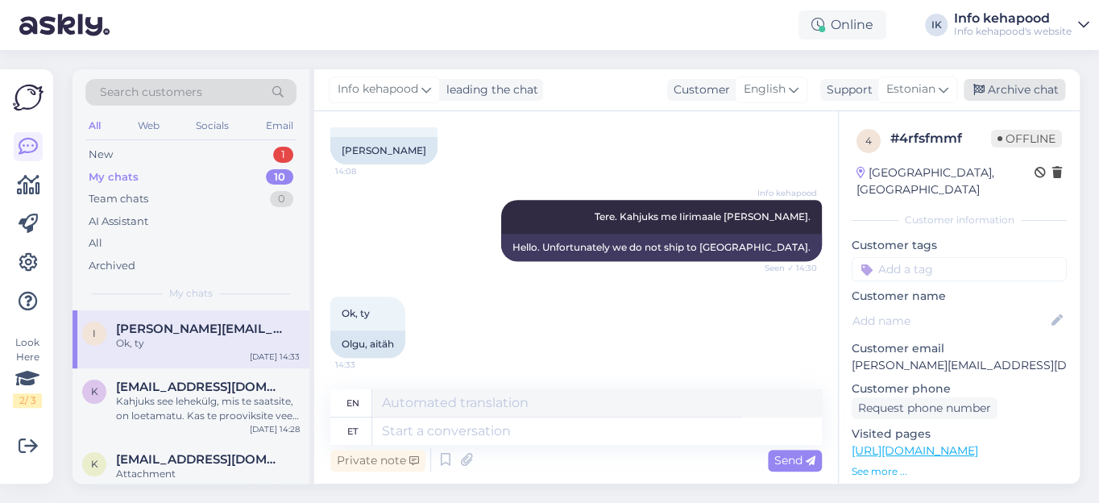
click at [1020, 91] on div "Archive chat" at bounding box center [1015, 90] width 102 height 22
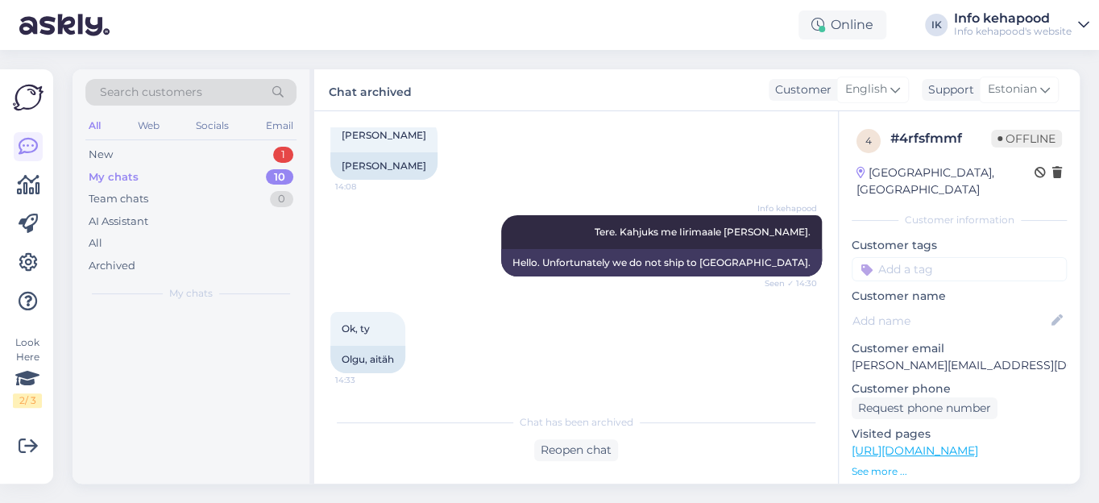
scroll to position [303, 0]
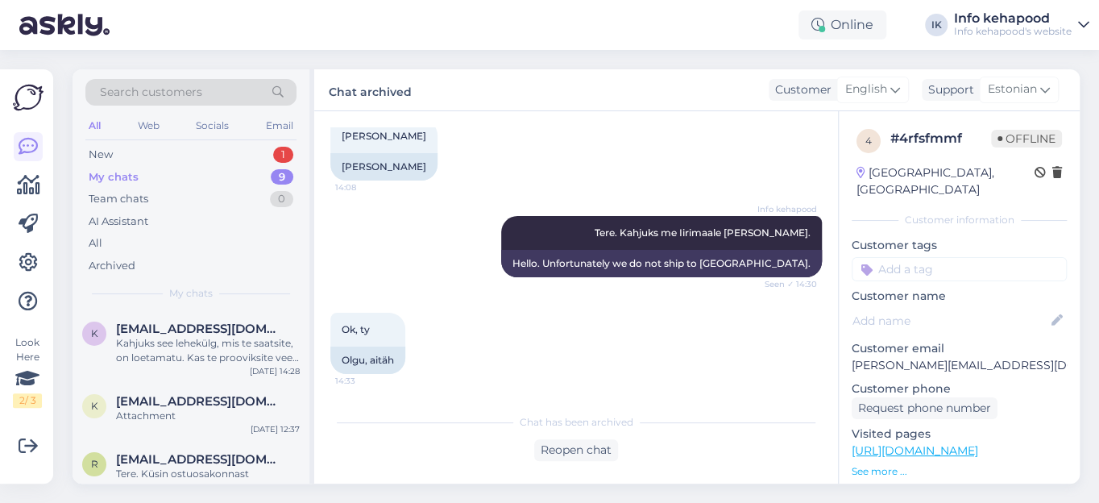
click at [105, 173] on div "My chats" at bounding box center [114, 177] width 50 height 16
